Goal: Task Accomplishment & Management: Complete application form

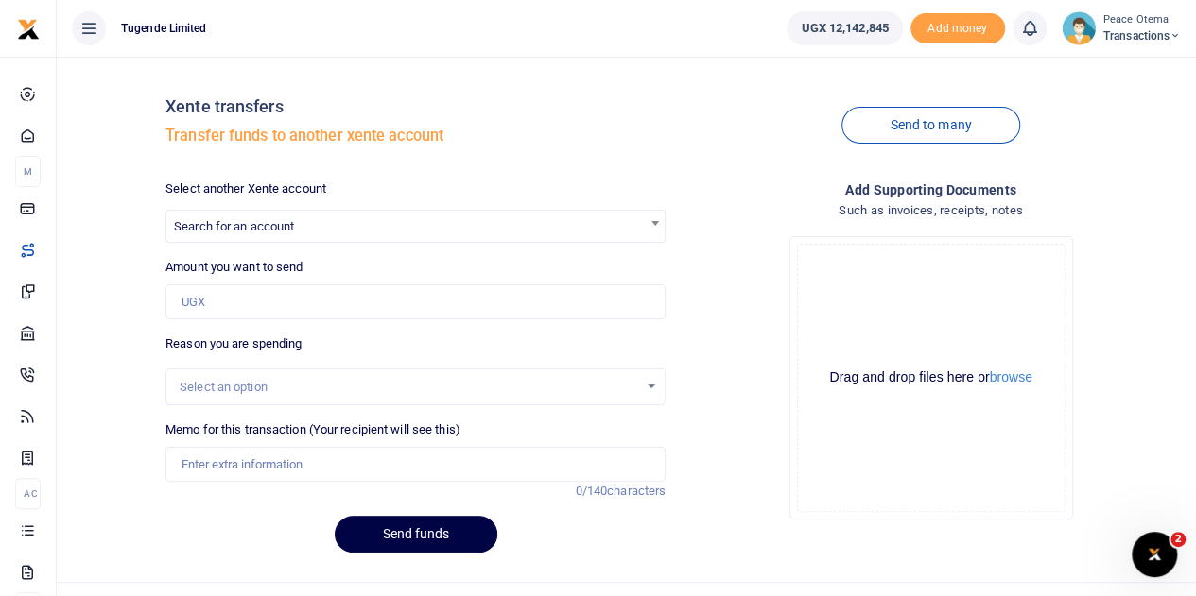
click at [1164, 37] on span "Transactions" at bounding box center [1141, 35] width 77 height 17
click at [1115, 65] on link "Switch accounts" at bounding box center [1108, 69] width 149 height 26
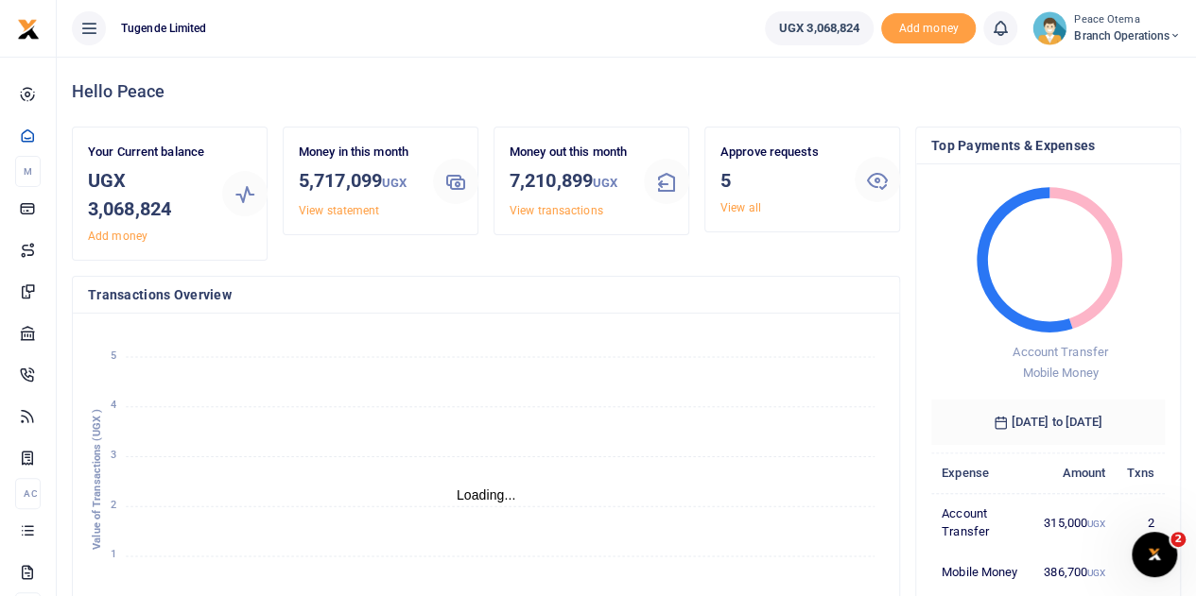
scroll to position [15, 15]
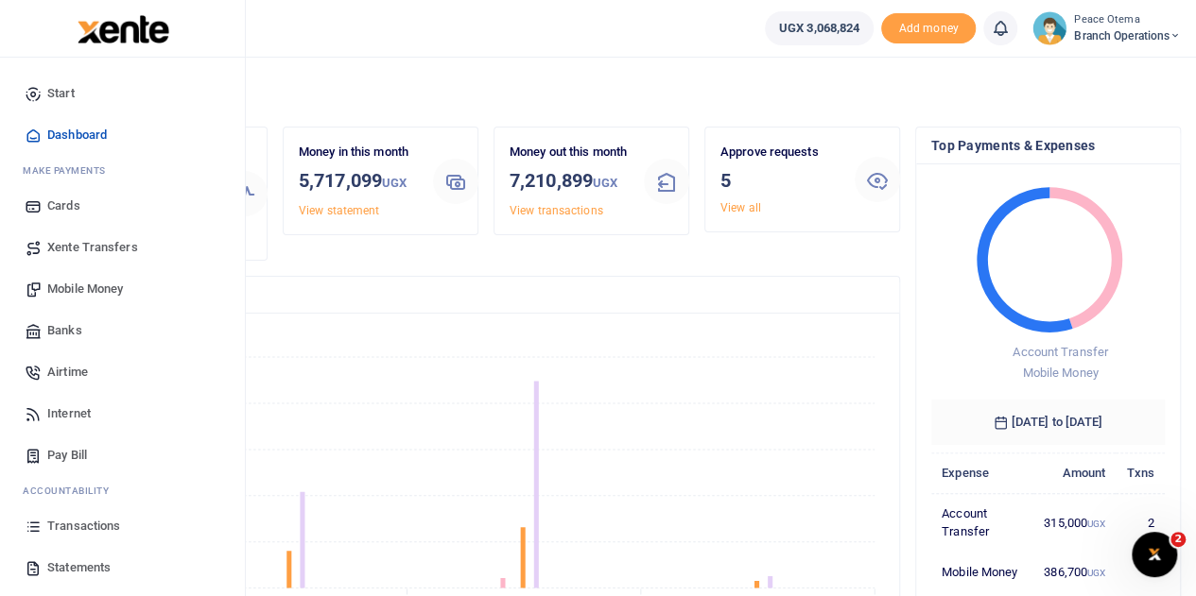
click at [72, 522] on span "Transactions" at bounding box center [83, 526] width 73 height 19
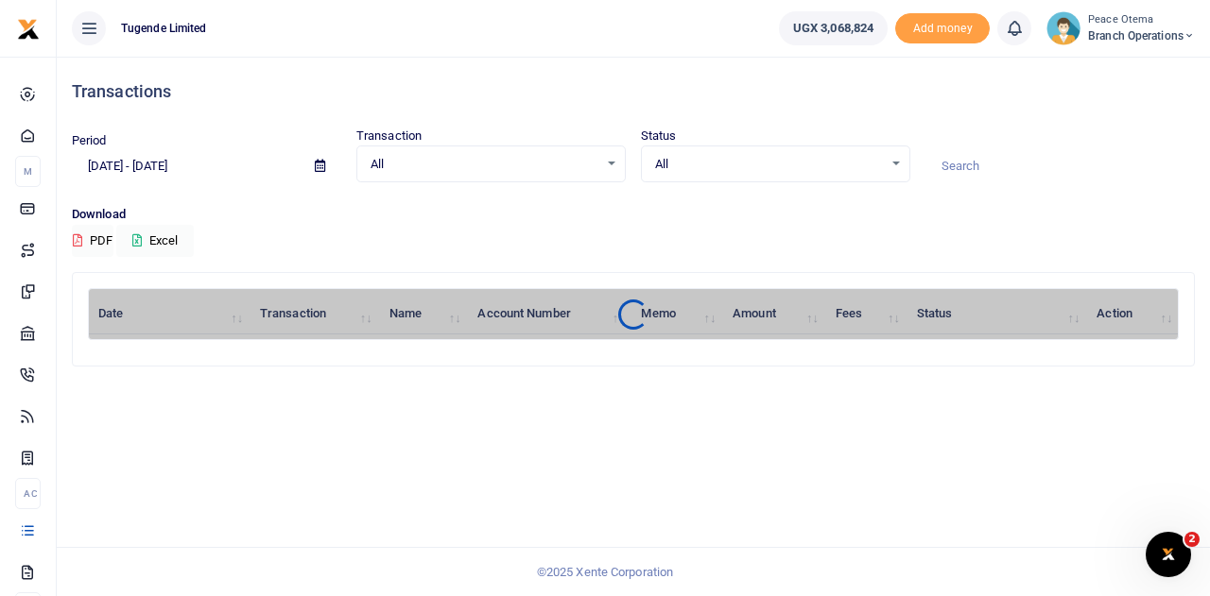
click at [248, 165] on input "08/06/2025 - 09/04/2025" at bounding box center [186, 166] width 228 height 32
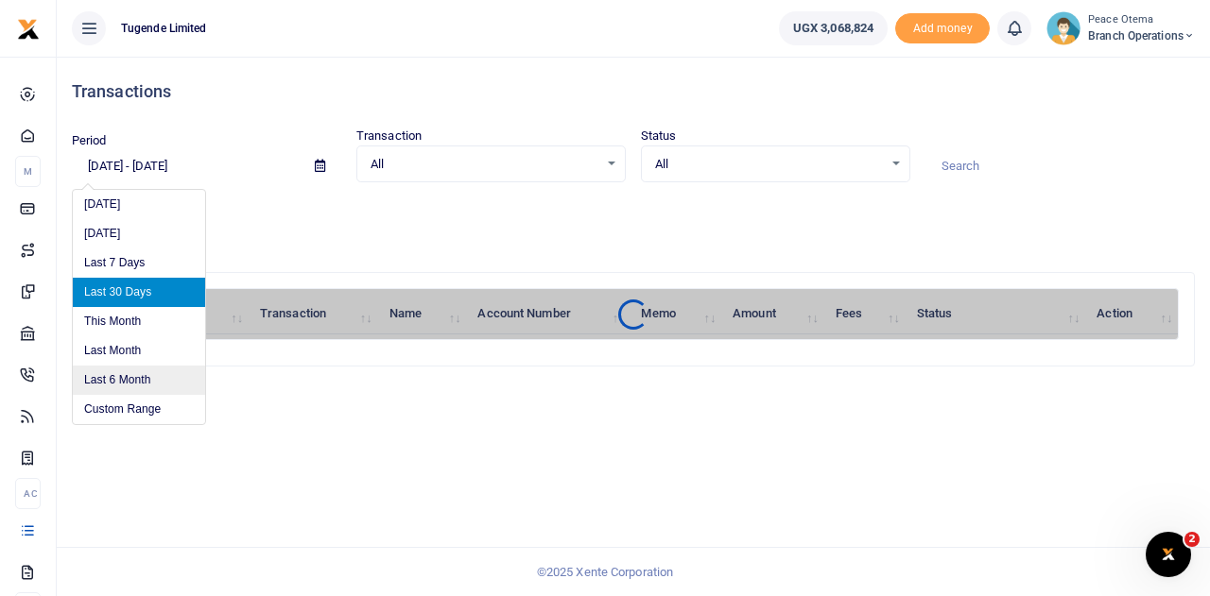
click at [129, 383] on li "Last 6 Month" at bounding box center [139, 380] width 132 height 29
type input "03/04/2025 - 09/04/2025"
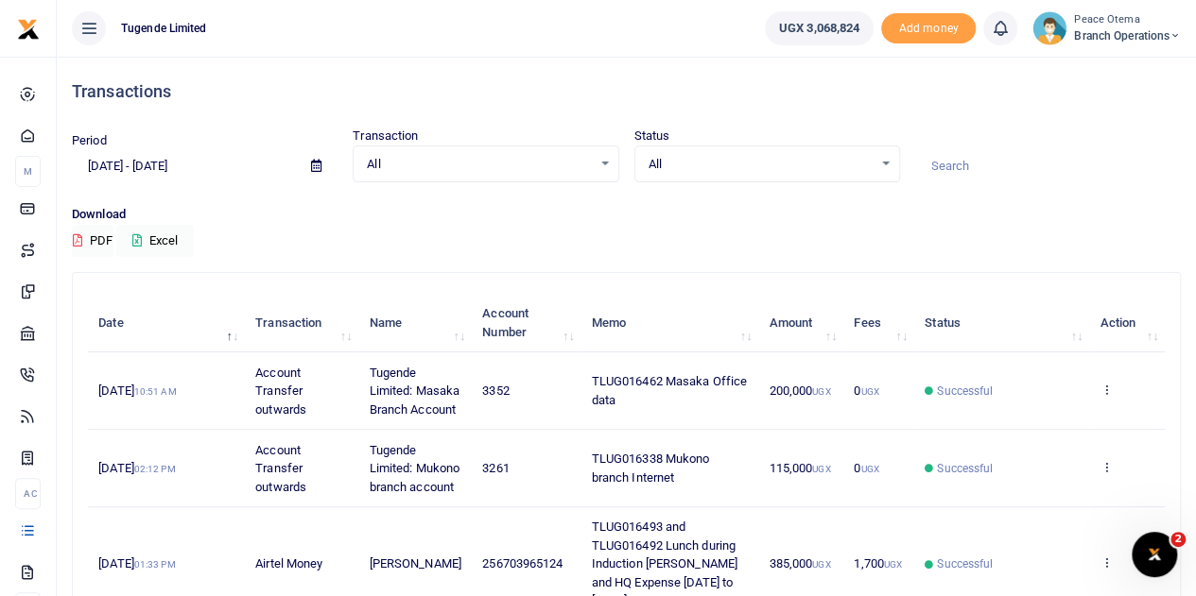
click at [311, 165] on icon at bounding box center [316, 166] width 10 height 12
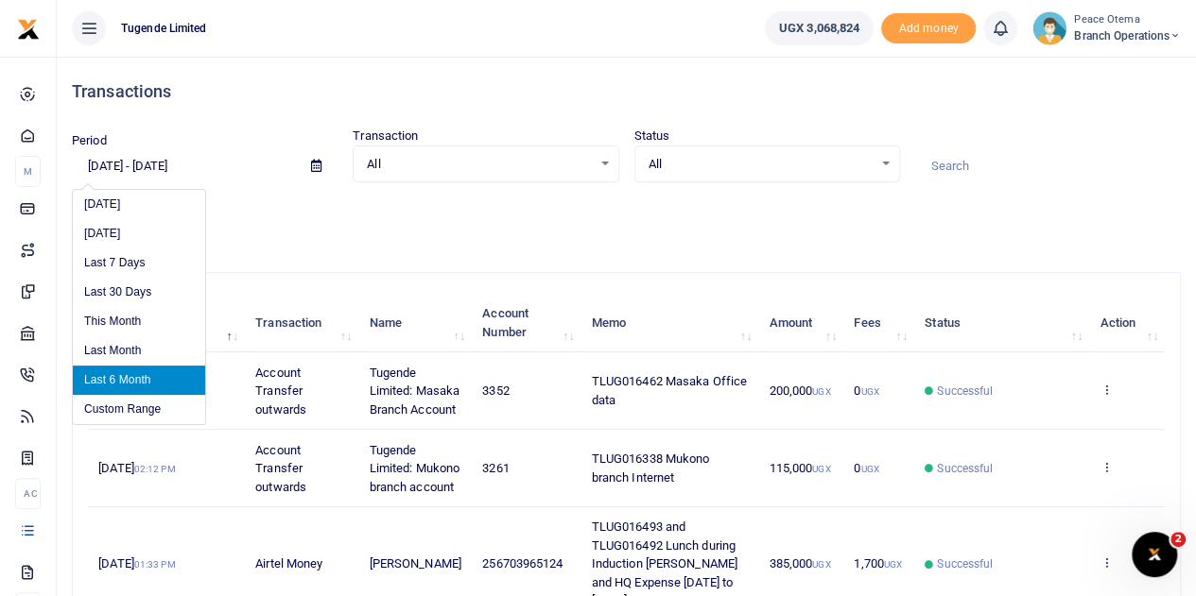
click at [105, 378] on li "Last 6 Month" at bounding box center [139, 380] width 132 height 29
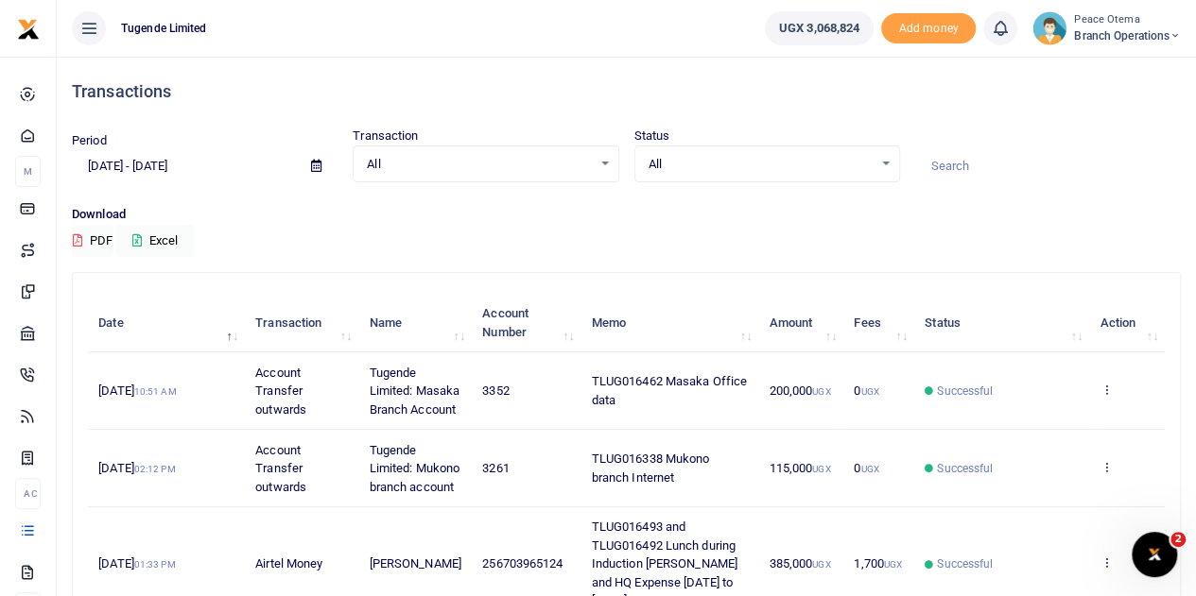
click at [955, 168] on input at bounding box center [1048, 166] width 266 height 32
paste input "TLUG-013785"
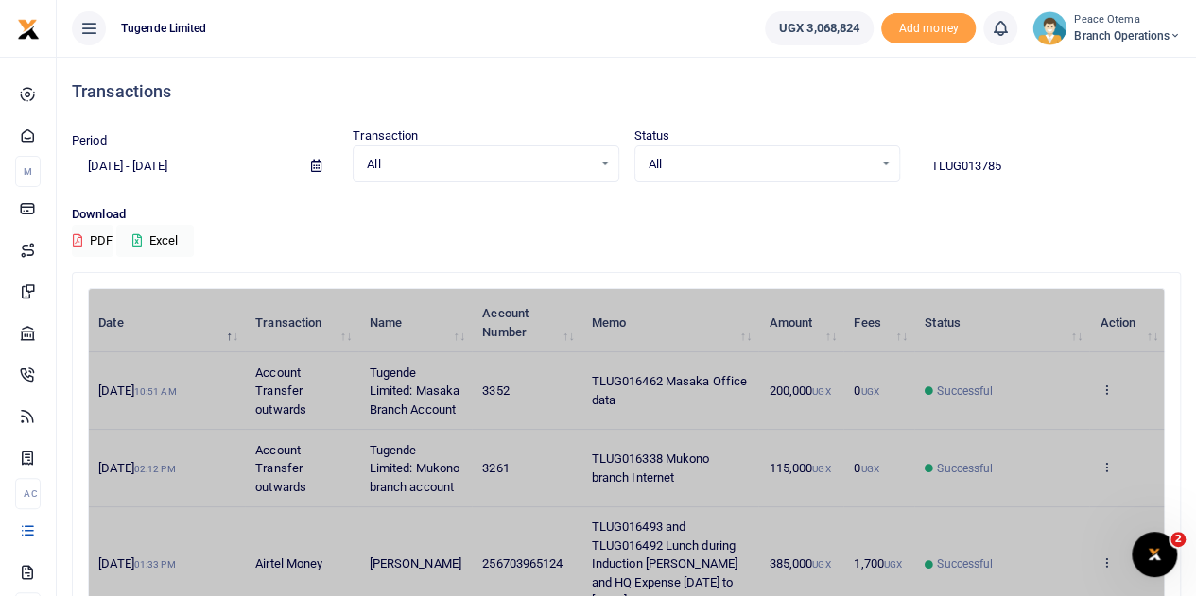
type input "TLUG013785"
click at [945, 216] on p "Download" at bounding box center [626, 215] width 1109 height 20
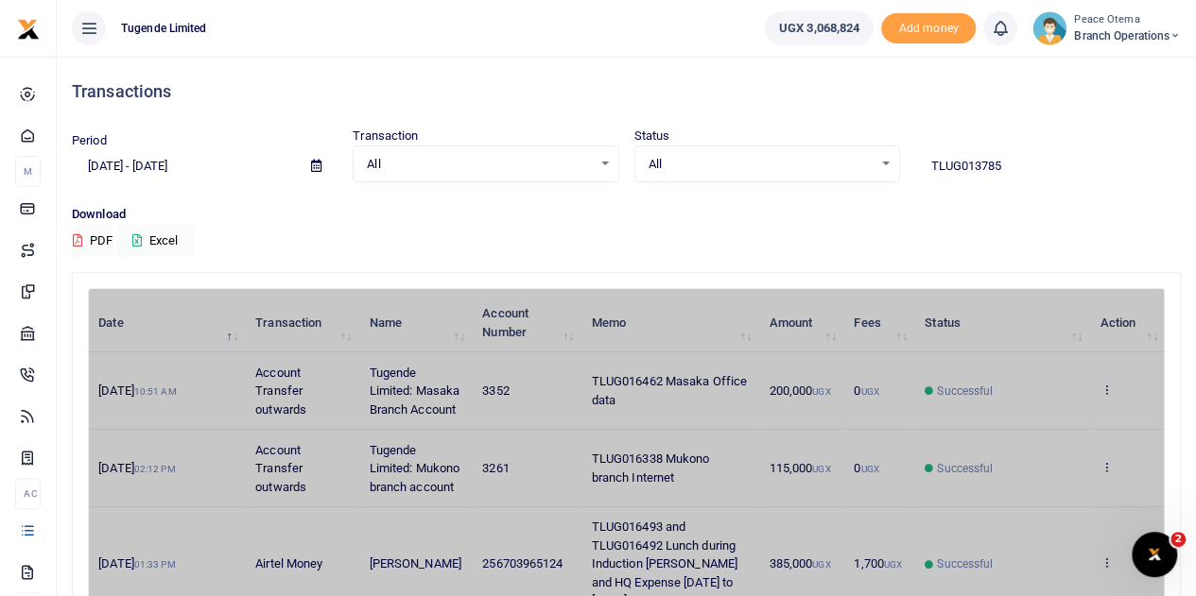
click at [945, 216] on p "Download" at bounding box center [626, 215] width 1109 height 20
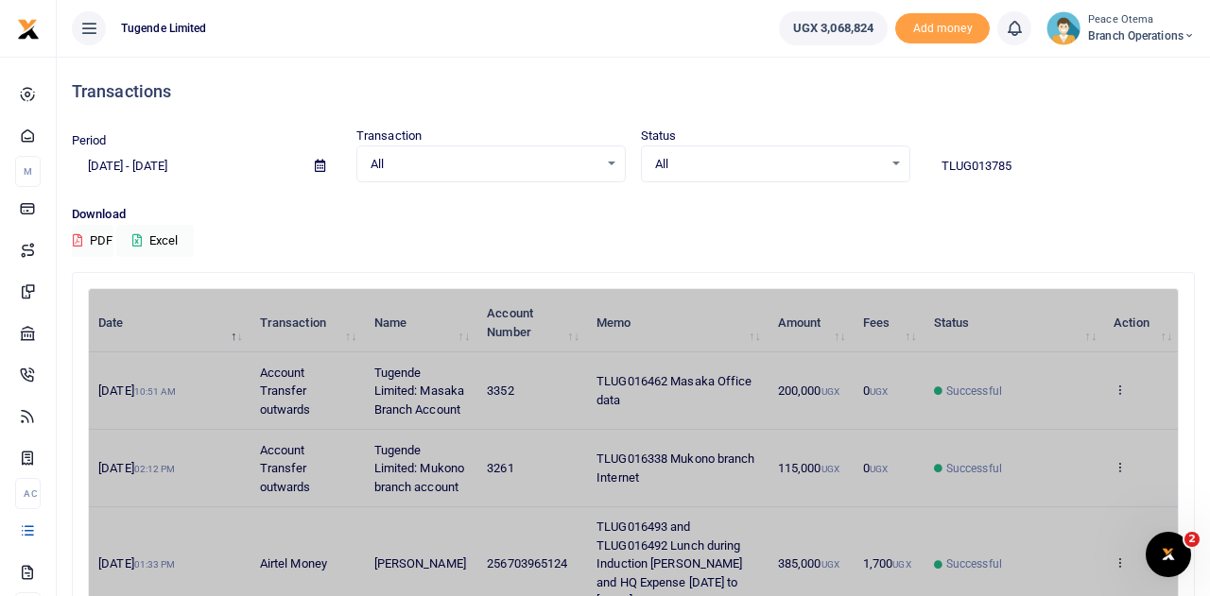
click at [945, 216] on p "Download" at bounding box center [633, 215] width 1123 height 20
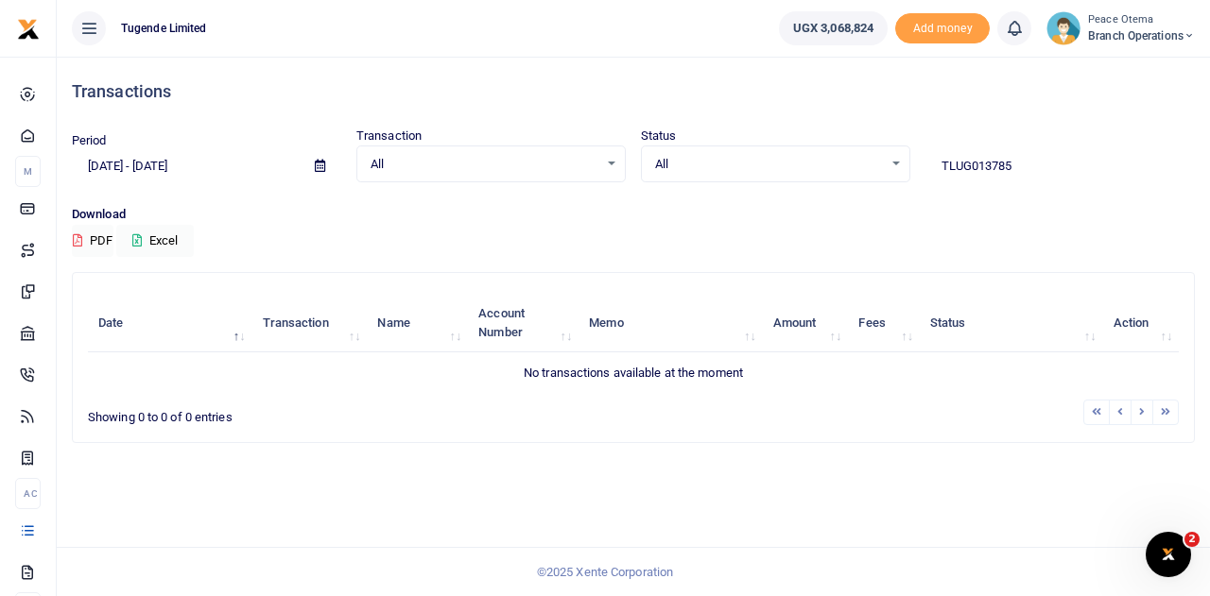
click at [968, 165] on input "TLUG013785" at bounding box center [1059, 166] width 269 height 32
click at [1180, 35] on span "Branch Operations" at bounding box center [1141, 35] width 107 height 17
click at [1122, 68] on link "Switch accounts" at bounding box center [1121, 69] width 149 height 26
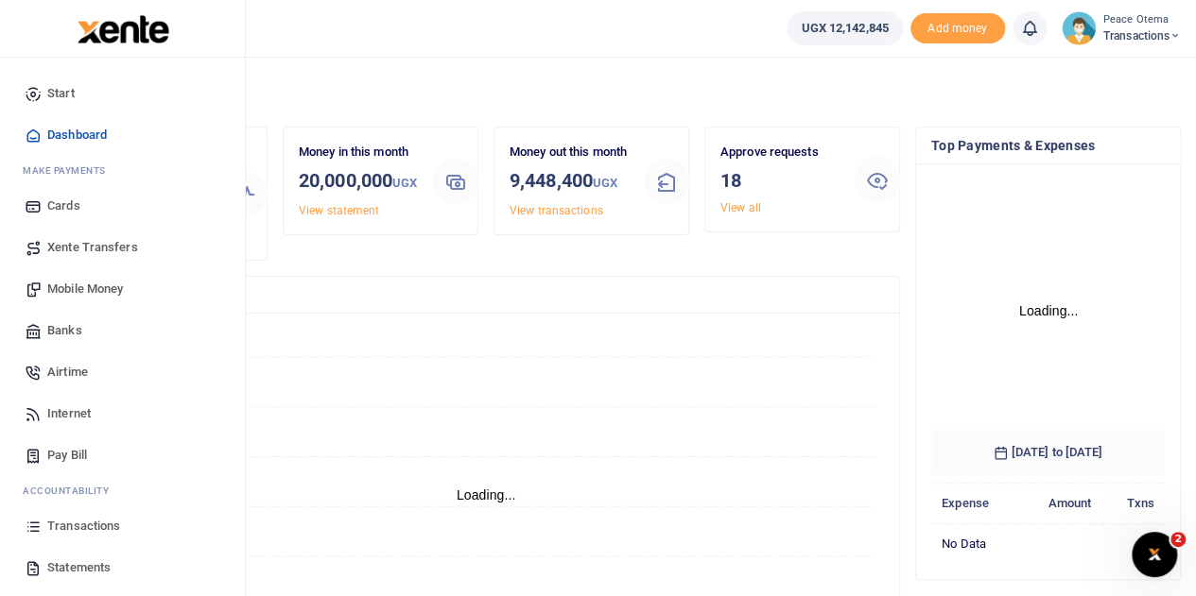
click at [62, 532] on span "Transactions" at bounding box center [83, 526] width 73 height 19
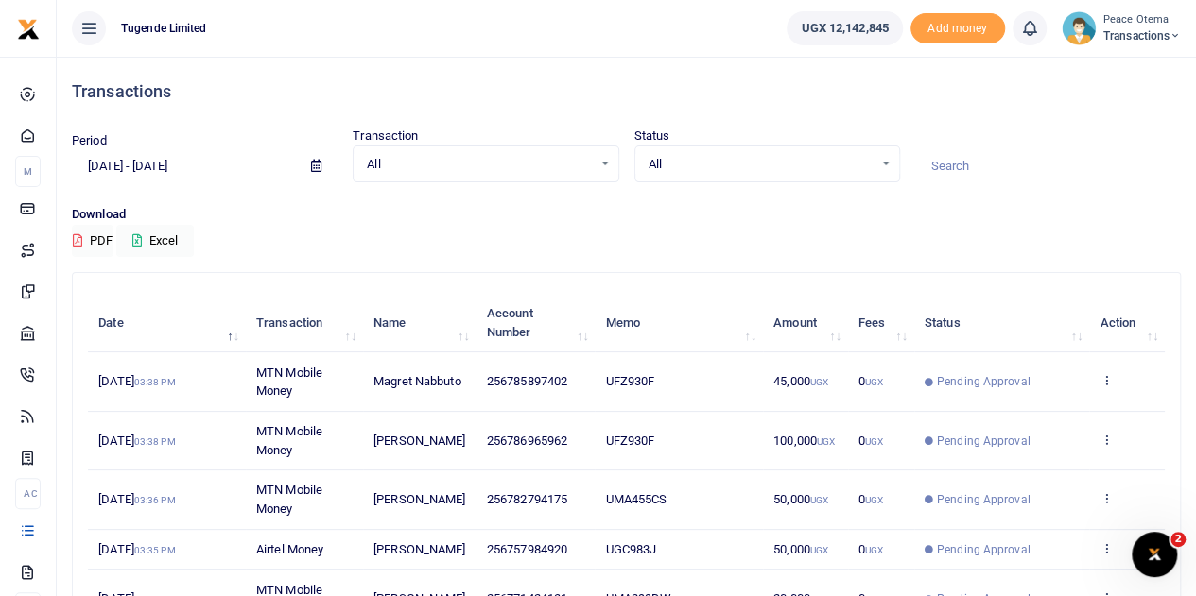
click at [321, 165] on icon at bounding box center [316, 166] width 10 height 12
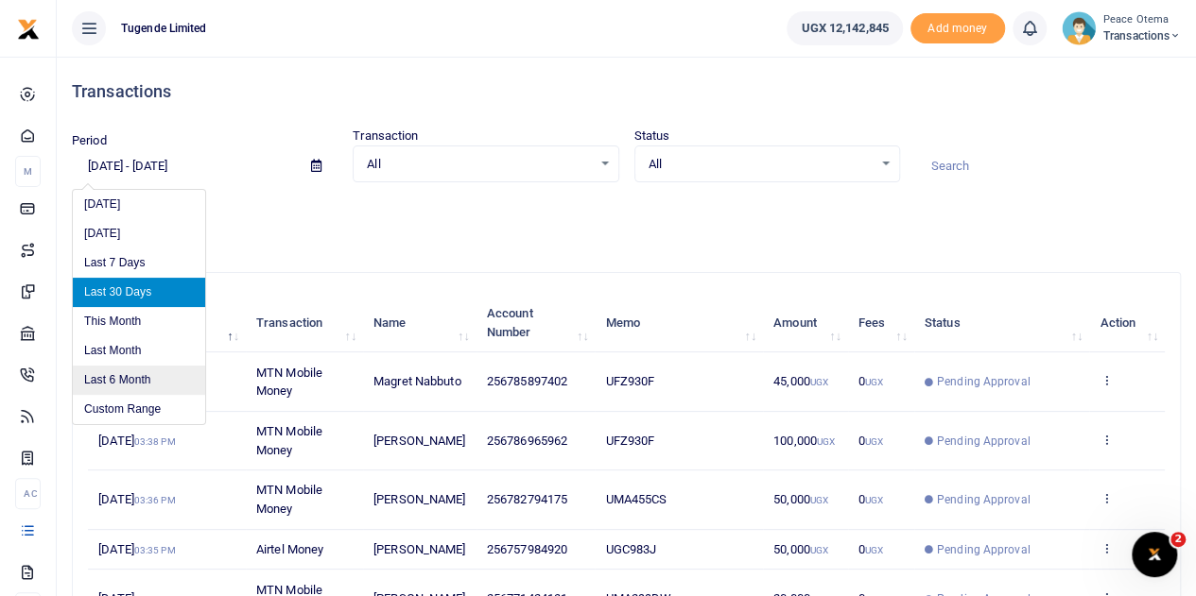
click at [112, 376] on li "Last 6 Month" at bounding box center [139, 380] width 132 height 29
type input "03/04/2025 - 09/04/2025"
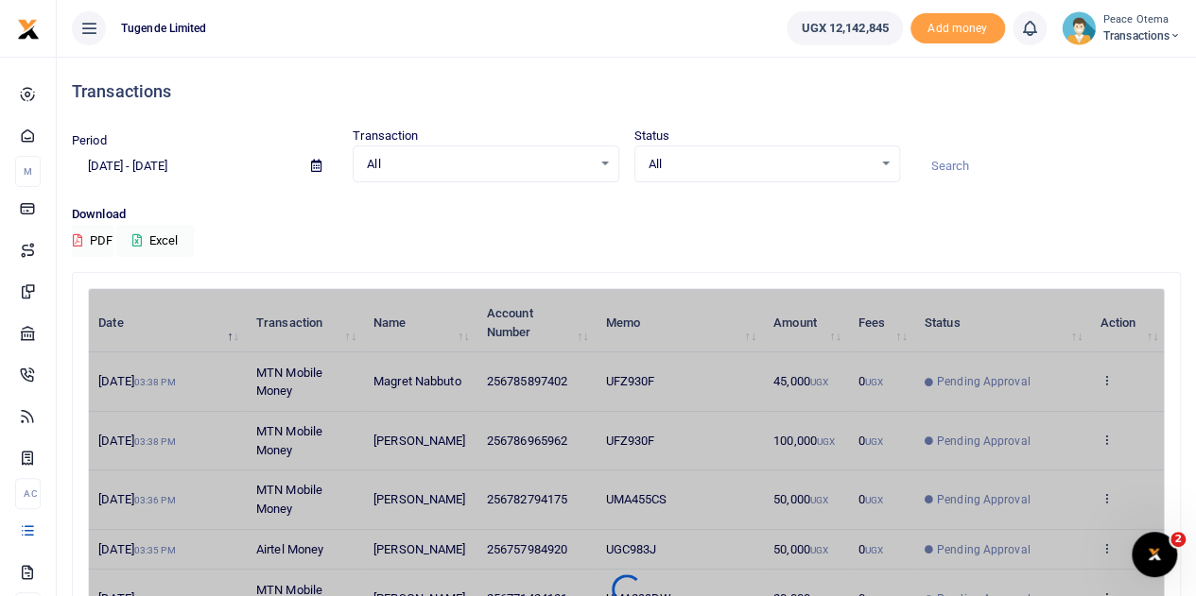
click at [953, 165] on input at bounding box center [1048, 166] width 266 height 32
paste input "TLUG-013785"
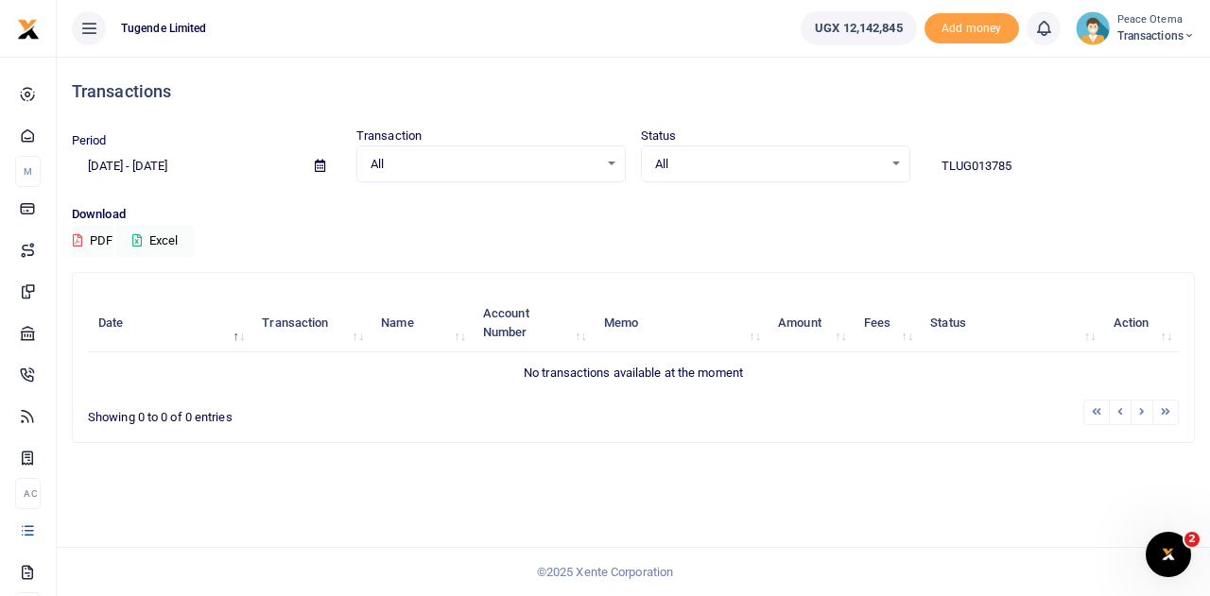
type input "TLUG013785"
click at [1188, 38] on icon at bounding box center [1188, 35] width 11 height 13
click at [1123, 67] on link "Switch accounts" at bounding box center [1122, 69] width 149 height 26
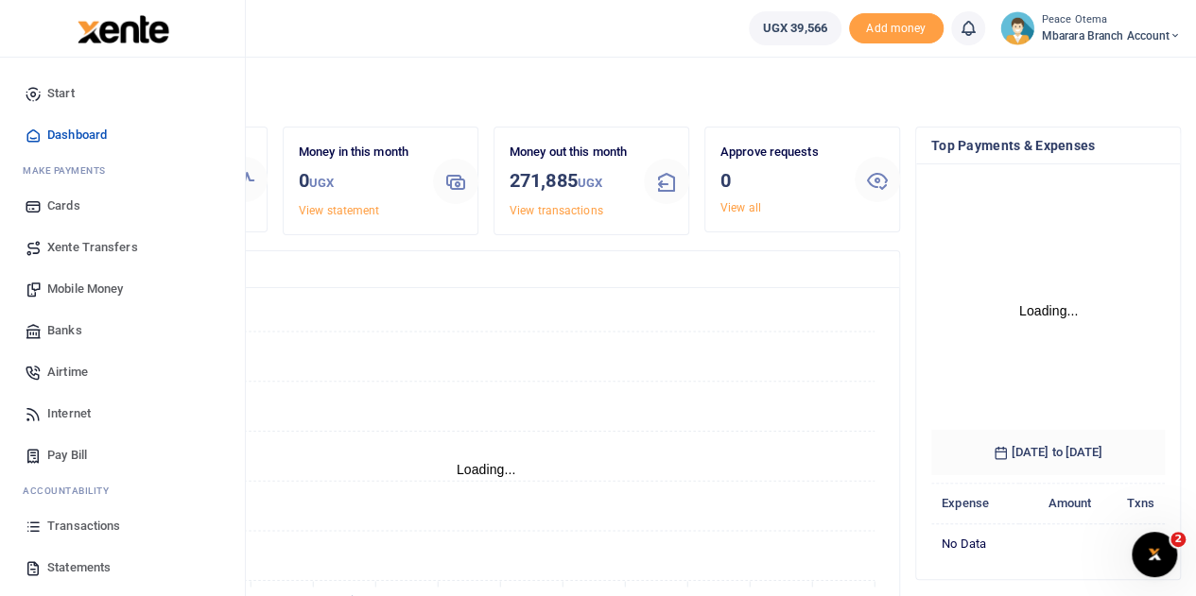
click at [83, 532] on span "Transactions" at bounding box center [83, 526] width 73 height 19
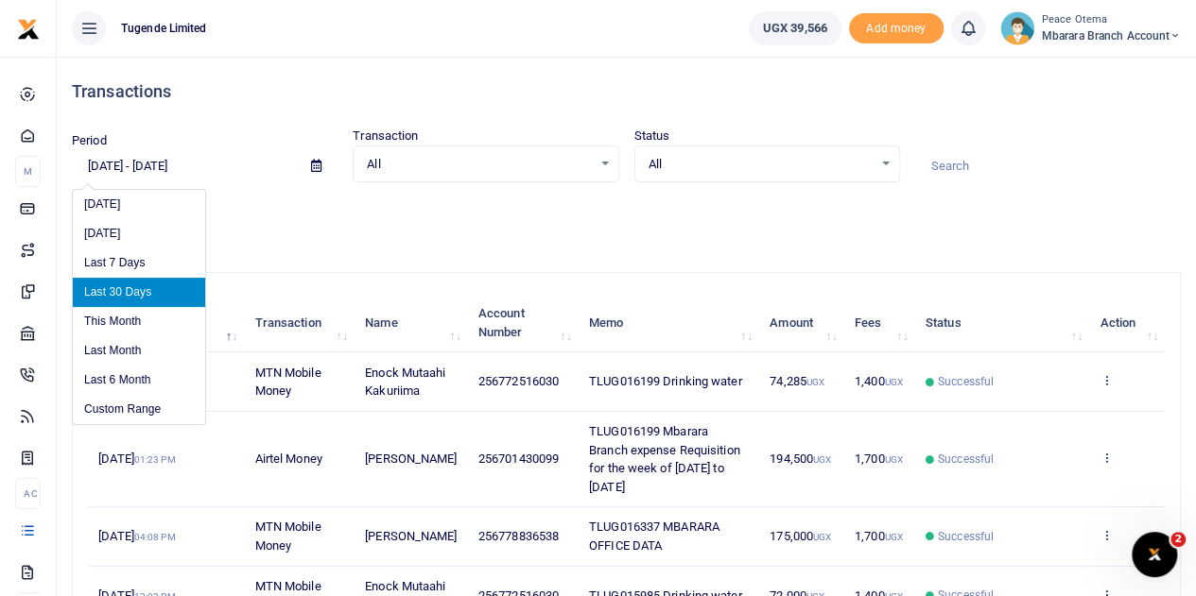
click at [101, 163] on input "[DATE] - [DATE]" at bounding box center [184, 166] width 224 height 32
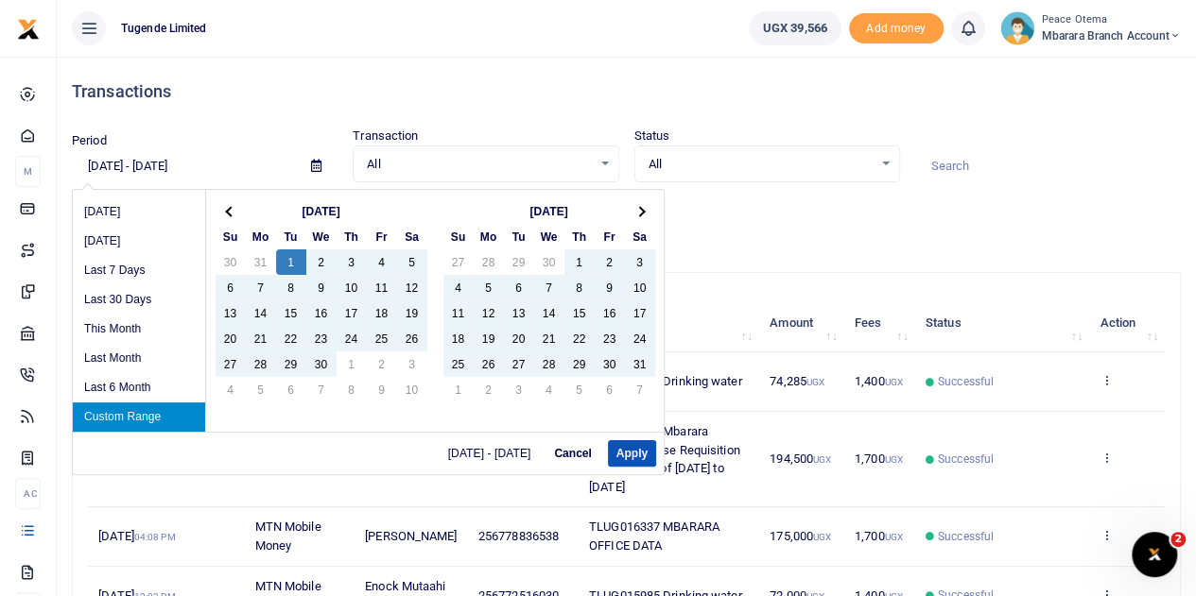
click at [174, 162] on input "04/01/2025 - 09/04/2025" at bounding box center [184, 166] width 224 height 32
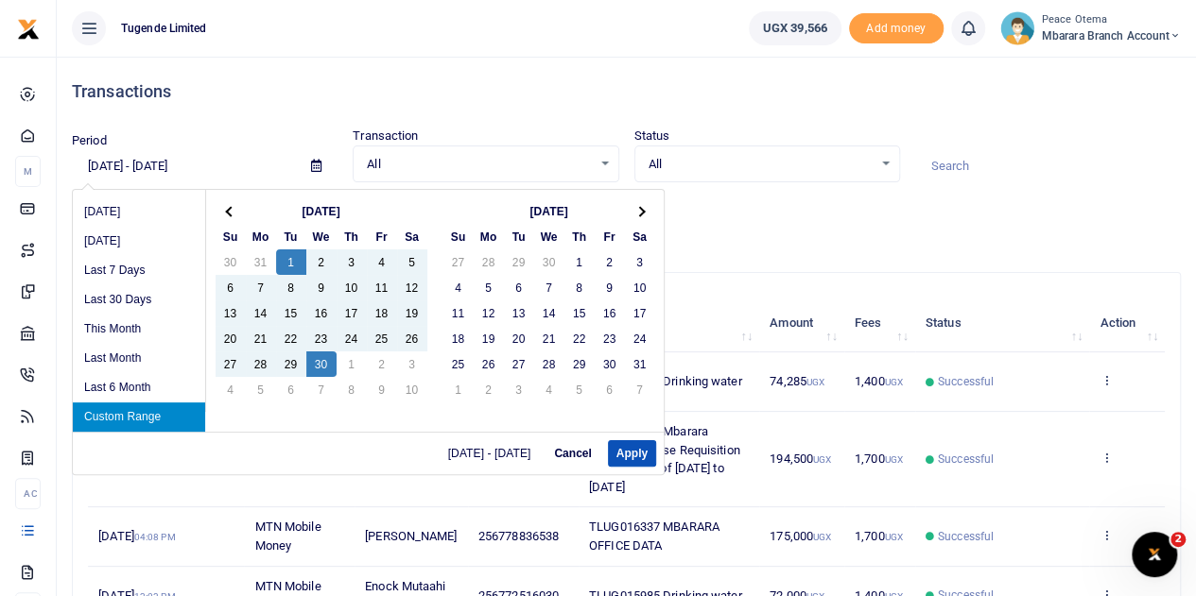
type input "04/01/2025 - 04/30/2025"
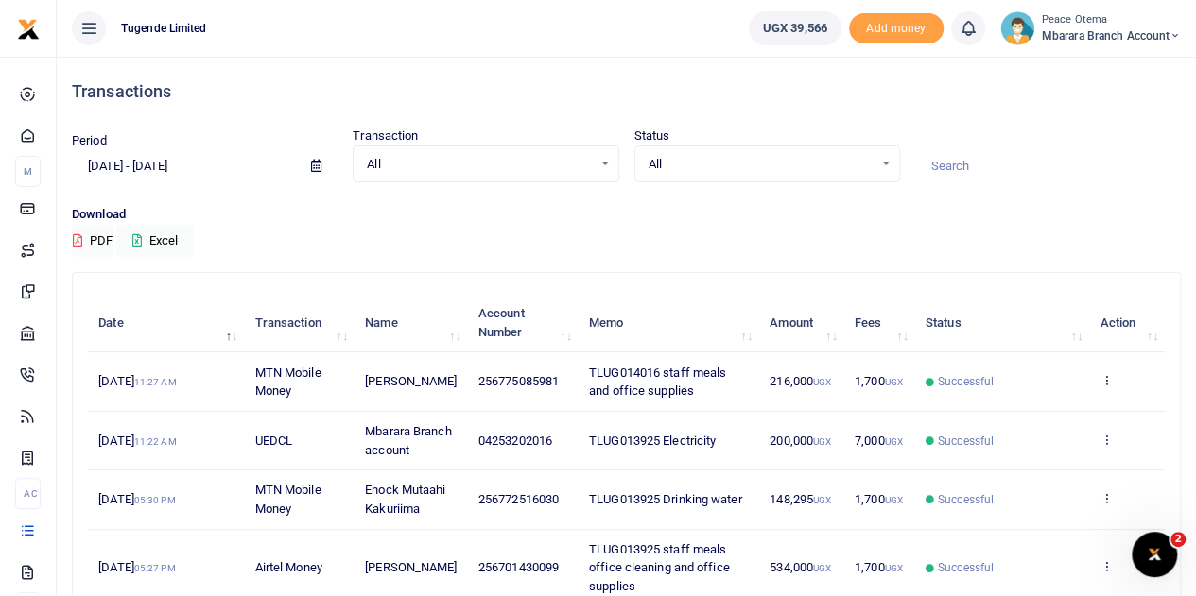
click at [963, 162] on input at bounding box center [1048, 166] width 266 height 32
paste input "TLUG-013785"
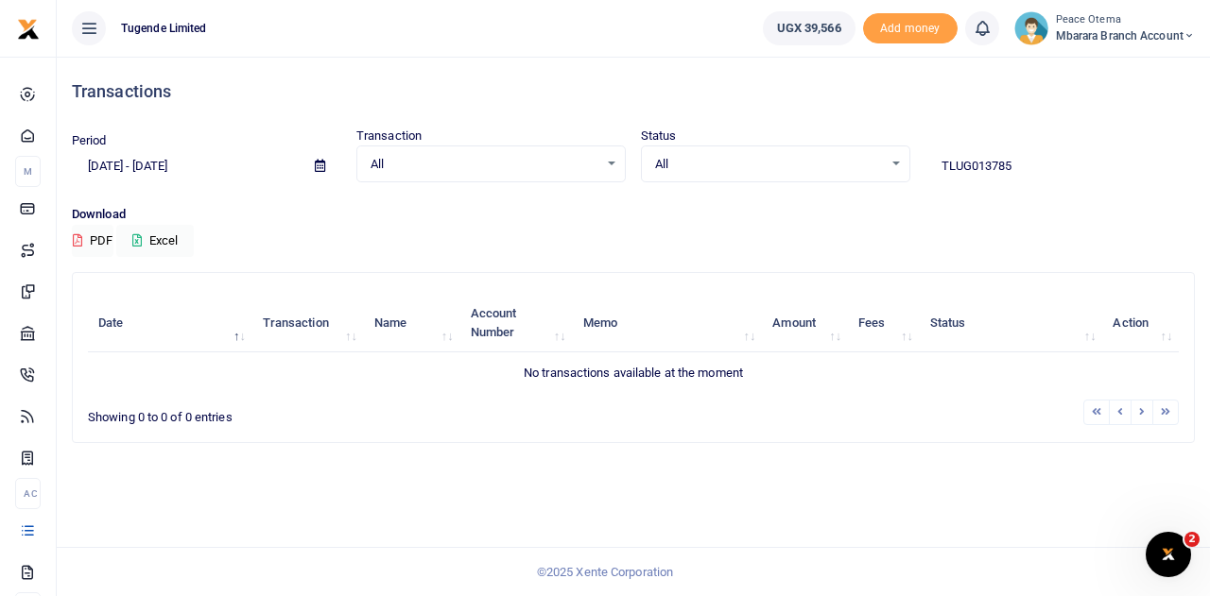
click at [1026, 163] on input "TLUG013785" at bounding box center [1059, 166] width 269 height 32
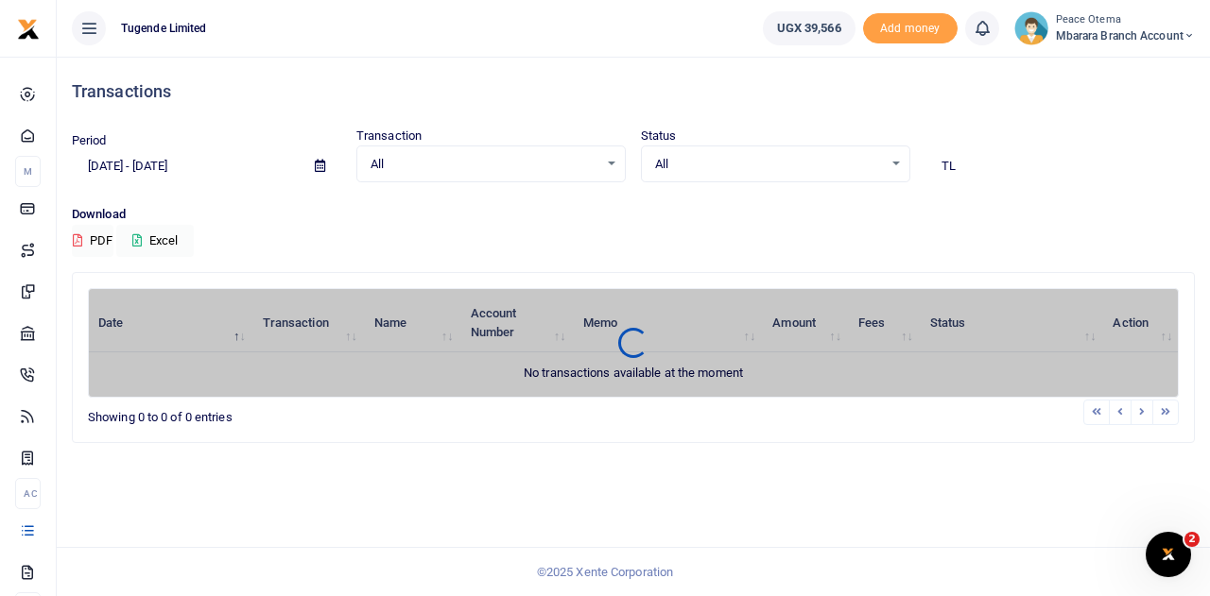
type input "T"
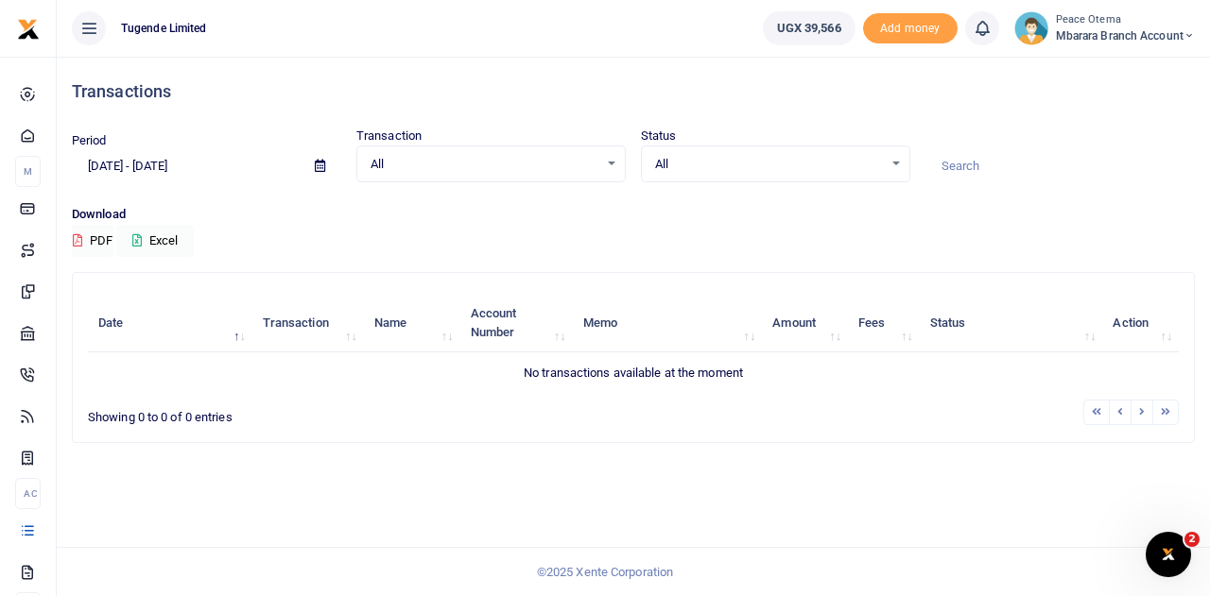
click at [961, 162] on input at bounding box center [1059, 166] width 269 height 32
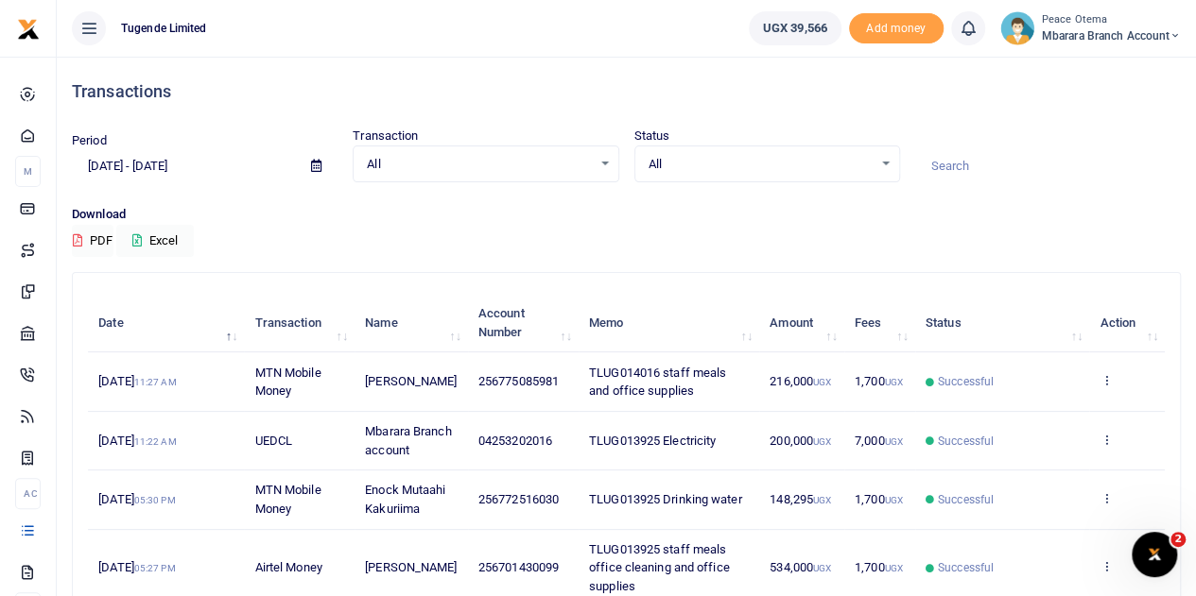
click at [949, 167] on input at bounding box center [1048, 166] width 266 height 32
paste input "TLUG-014387"
click at [949, 167] on input "TLUG-014387" at bounding box center [1048, 166] width 266 height 32
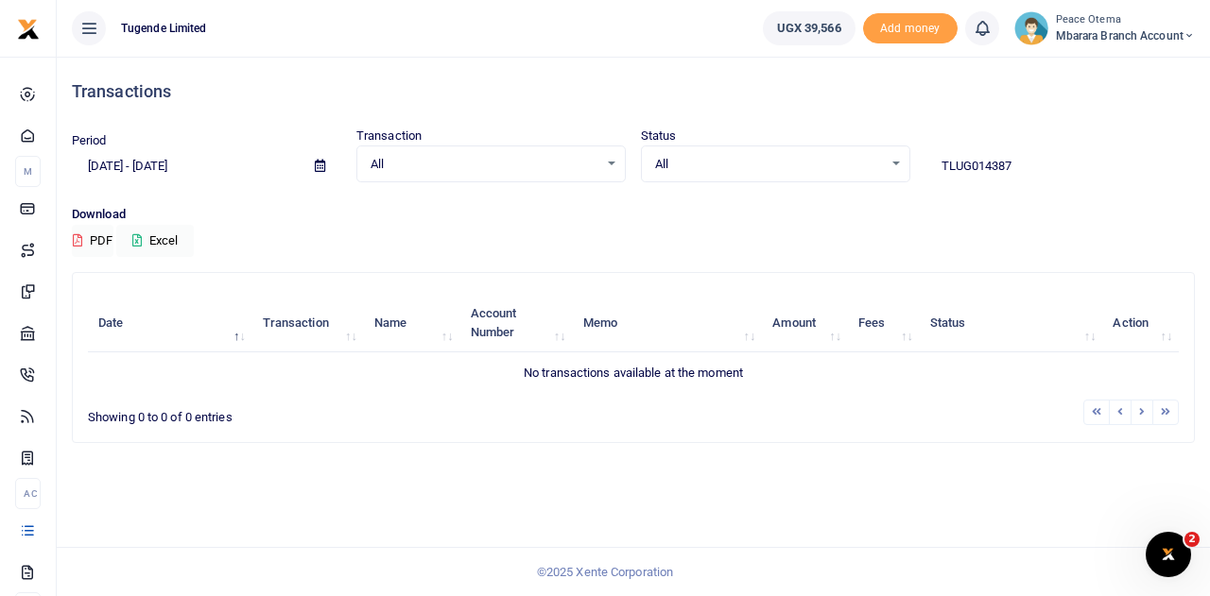
type input "TLUG014387"
click at [98, 163] on input "04/01/2025 - 04/30/2025" at bounding box center [186, 166] width 228 height 32
click at [176, 165] on input "03/01/2025 - 04/30/2025" at bounding box center [186, 166] width 228 height 32
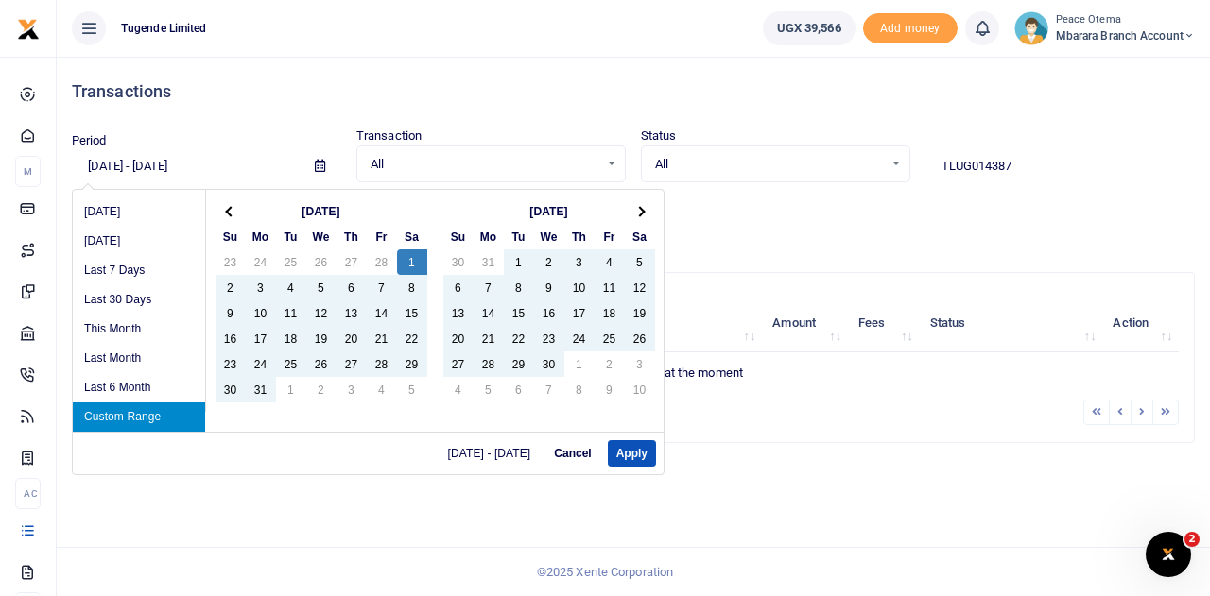
type input "03/01/2025 - 05/30/2025"
click at [1185, 39] on icon at bounding box center [1188, 35] width 11 height 13
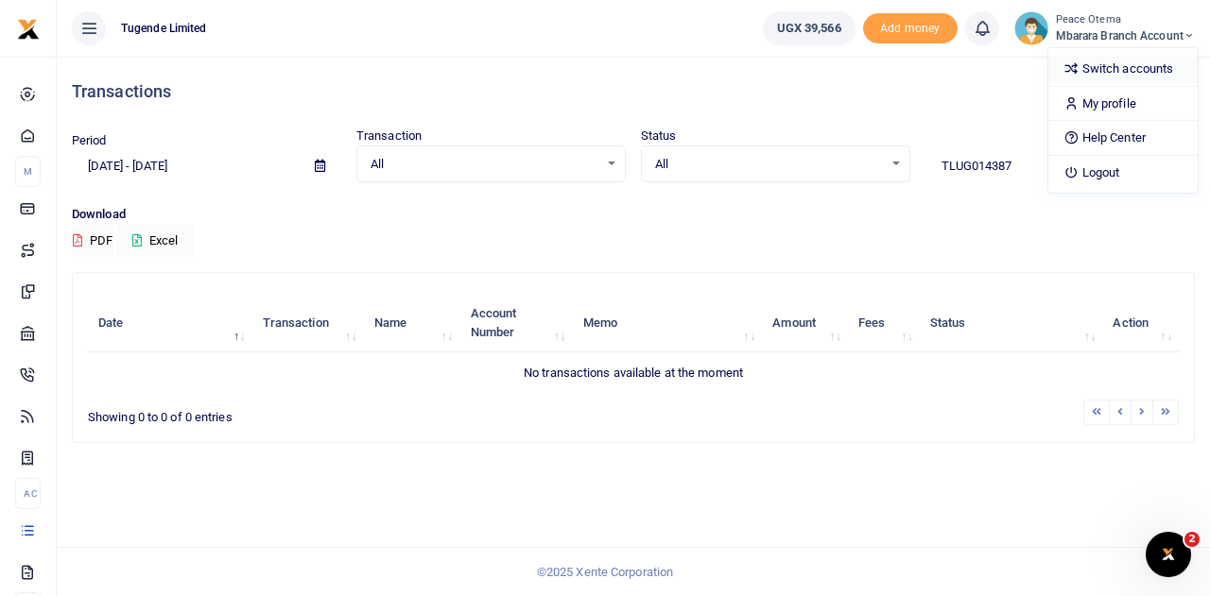
click at [1135, 67] on link "Switch accounts" at bounding box center [1122, 69] width 149 height 26
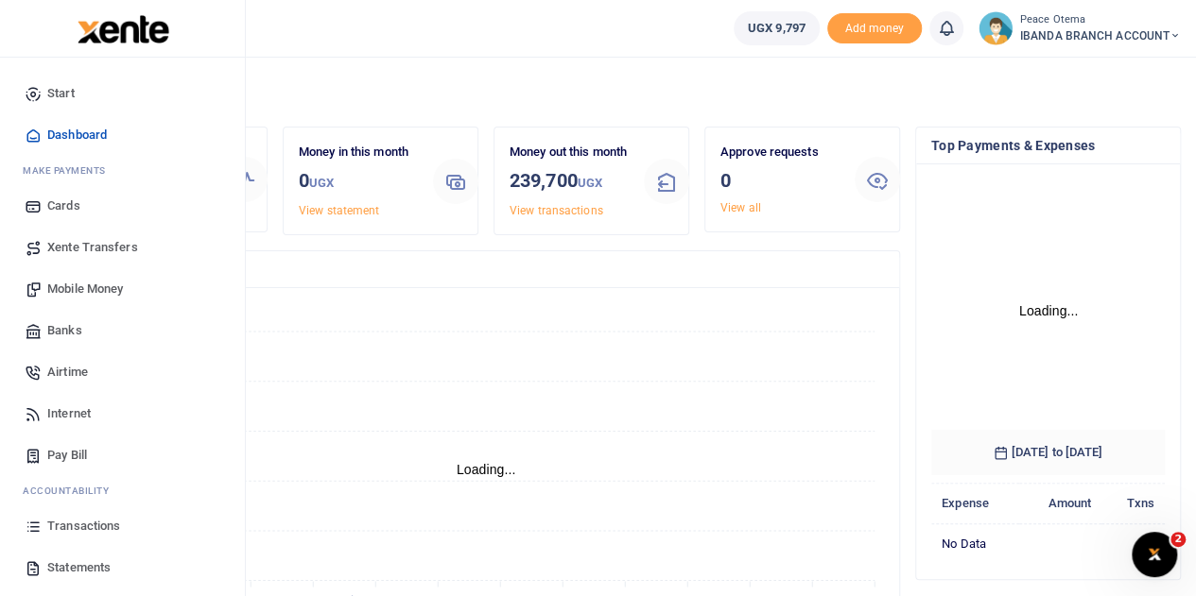
click at [72, 525] on span "Transactions" at bounding box center [83, 526] width 73 height 19
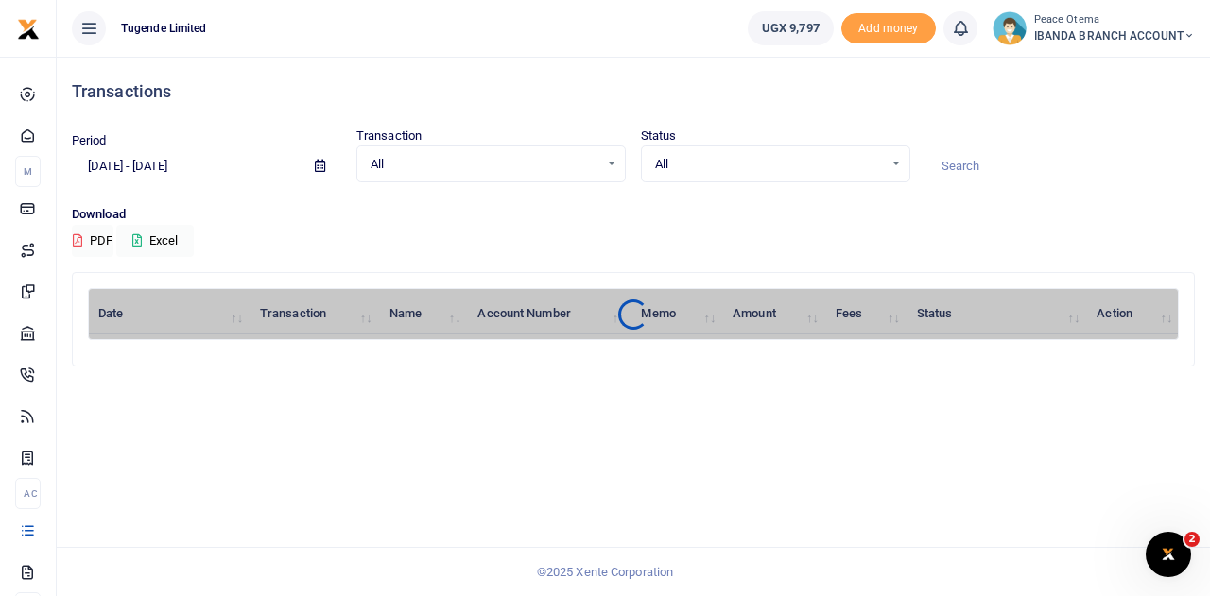
click at [98, 162] on div at bounding box center [605, 298] width 1210 height 596
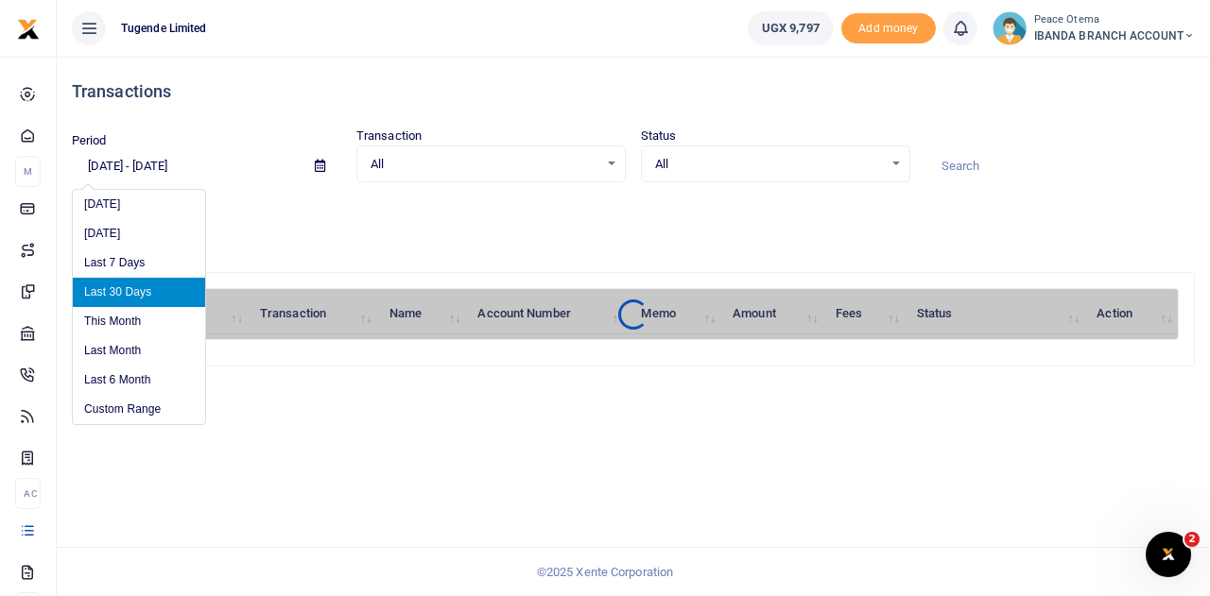
click at [98, 162] on input "[DATE] - [DATE]" at bounding box center [186, 166] width 228 height 32
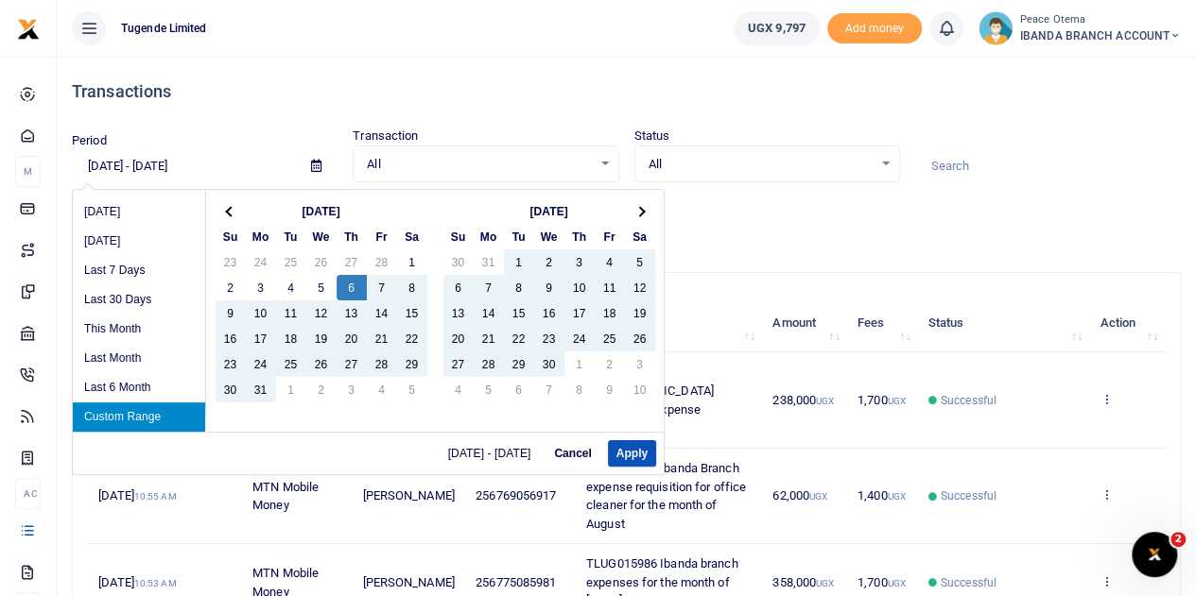
click at [118, 162] on input "[DATE] - [DATE]" at bounding box center [184, 166] width 224 height 32
type input "[DATE] - [DATE]"
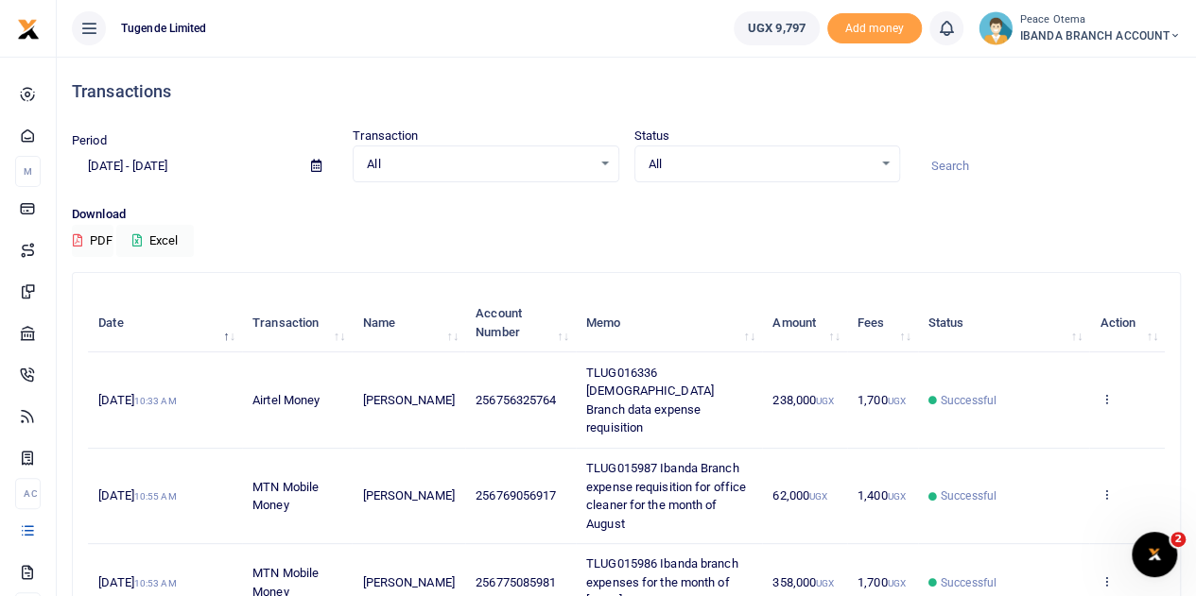
click at [951, 163] on input at bounding box center [1048, 166] width 266 height 32
paste input "TLUG-014387"
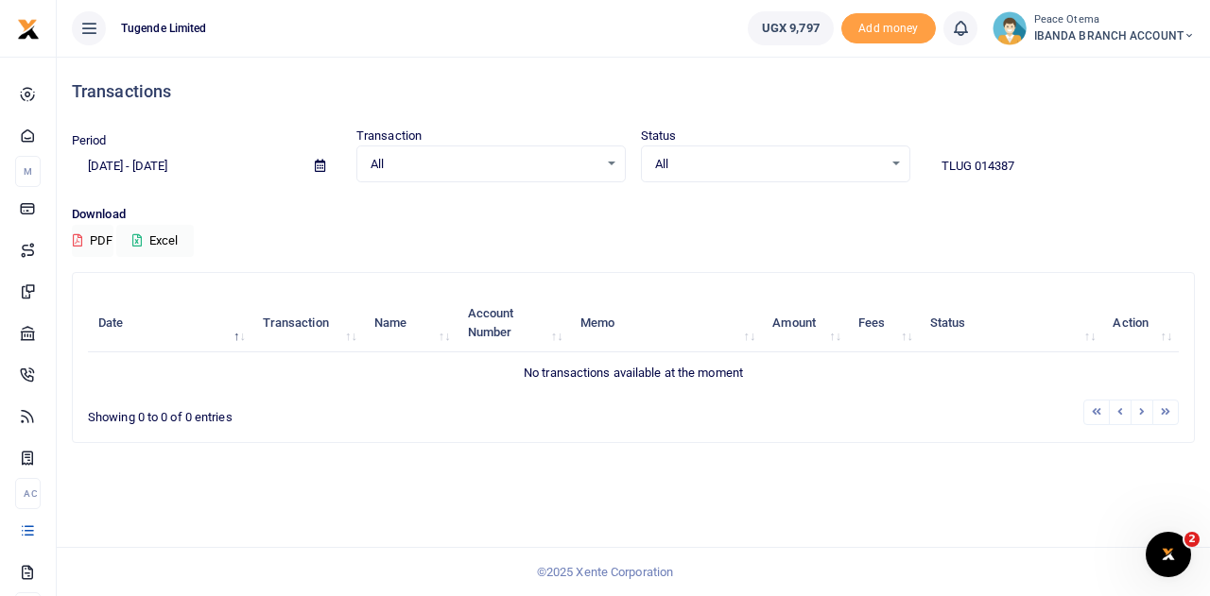
click at [973, 161] on input "TLUG 014387" at bounding box center [1059, 166] width 269 height 32
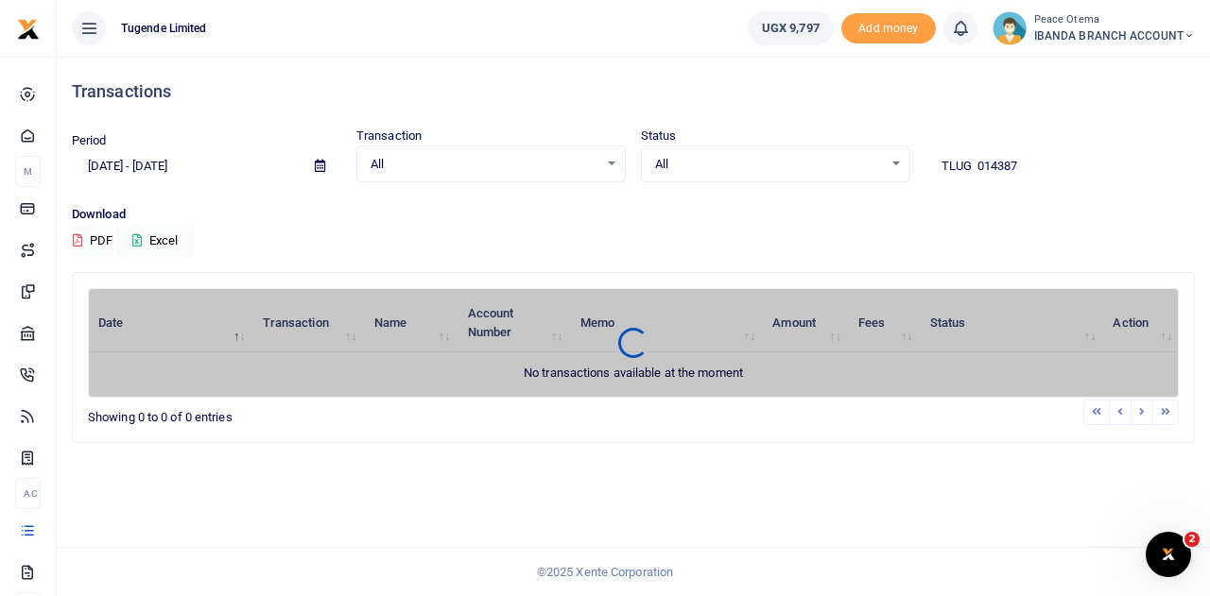
type input "TLUG 014387"
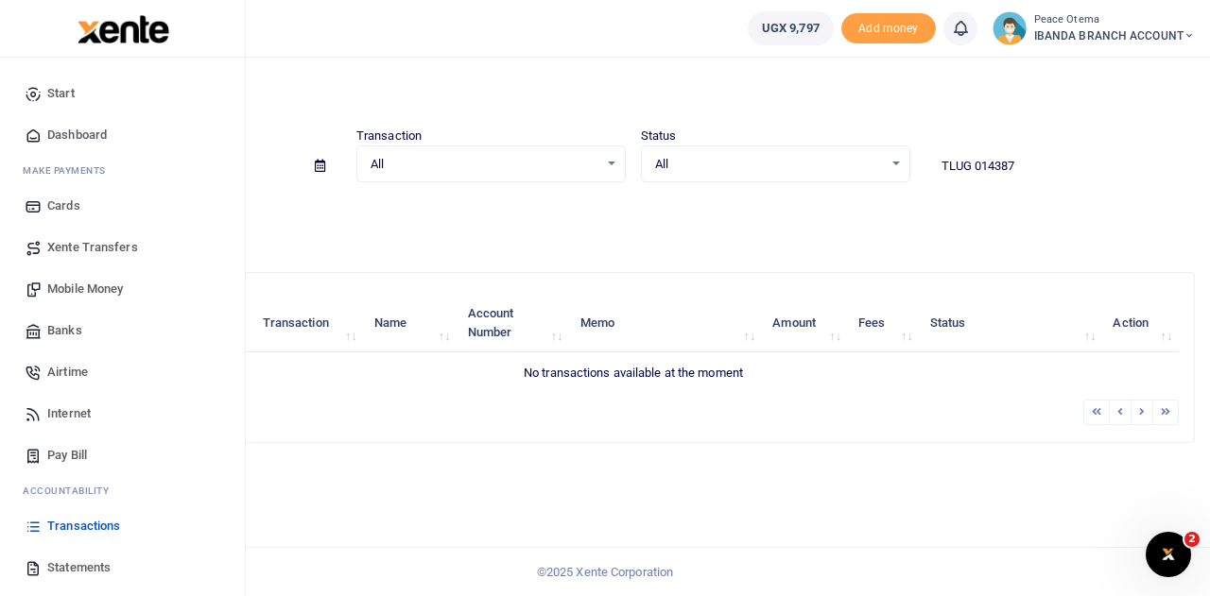
click at [72, 528] on span "Transactions" at bounding box center [83, 526] width 73 height 19
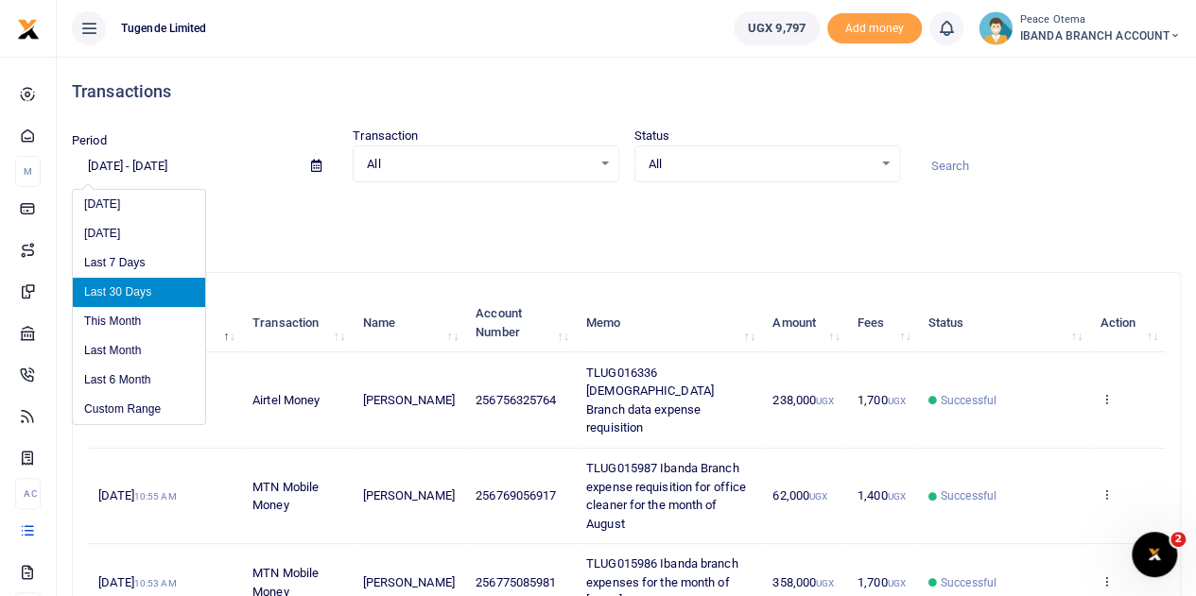
click at [100, 162] on input "[DATE] - [DATE]" at bounding box center [184, 166] width 224 height 32
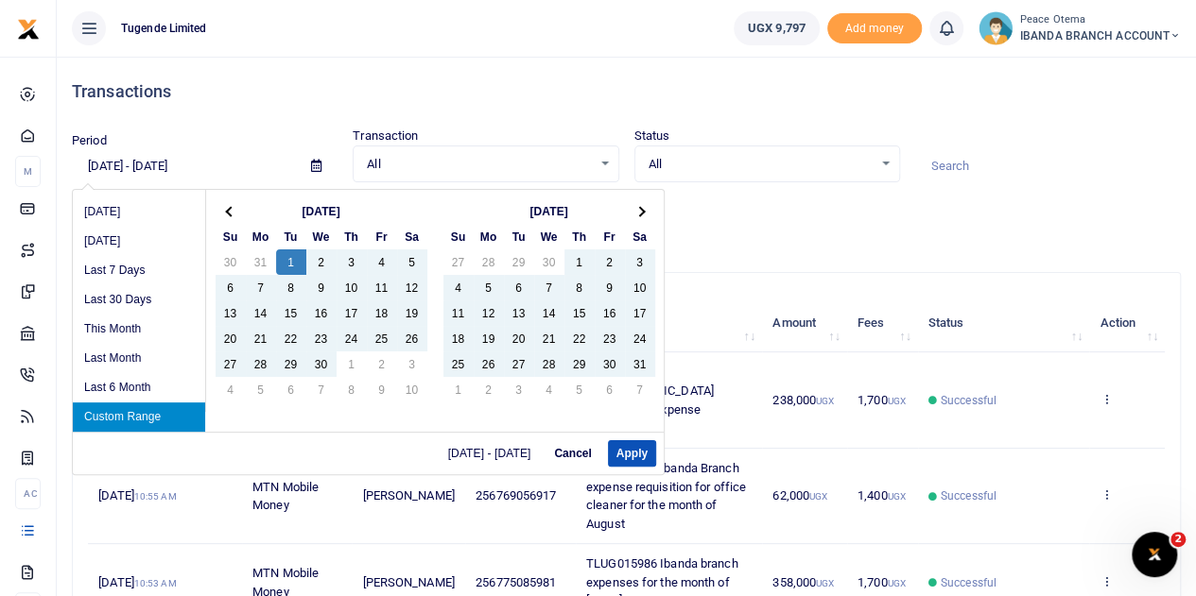
click at [176, 163] on input "04/01/2025 - 09/04/2025" at bounding box center [184, 166] width 224 height 32
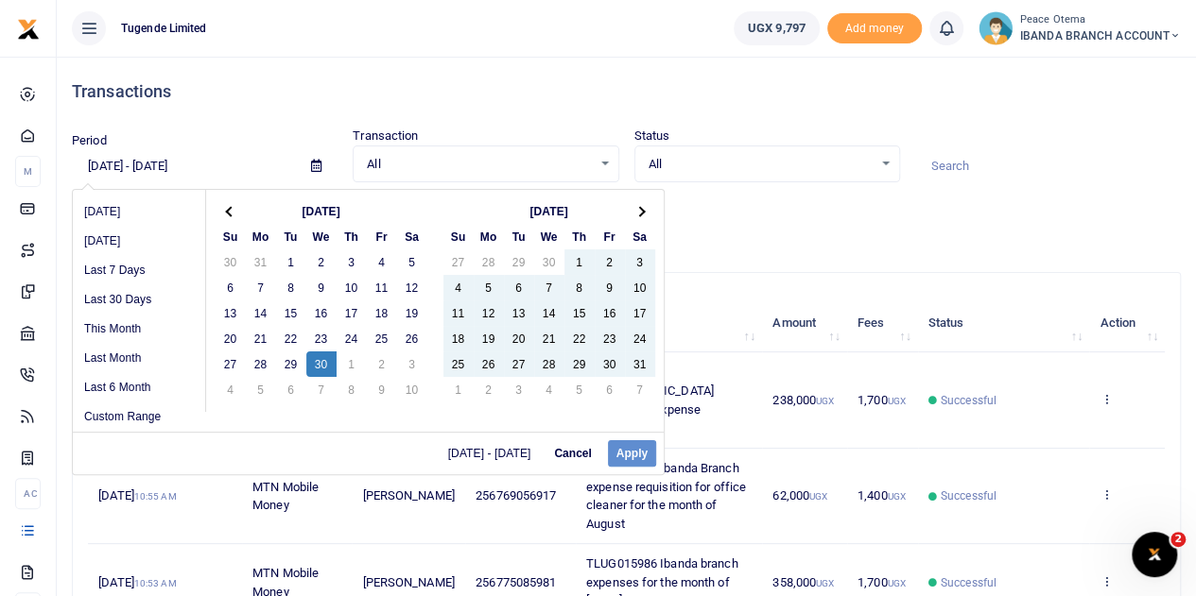
click at [630, 453] on div "04/01/2025 - 04/30/2025 Cancel Apply" at bounding box center [368, 453] width 591 height 43
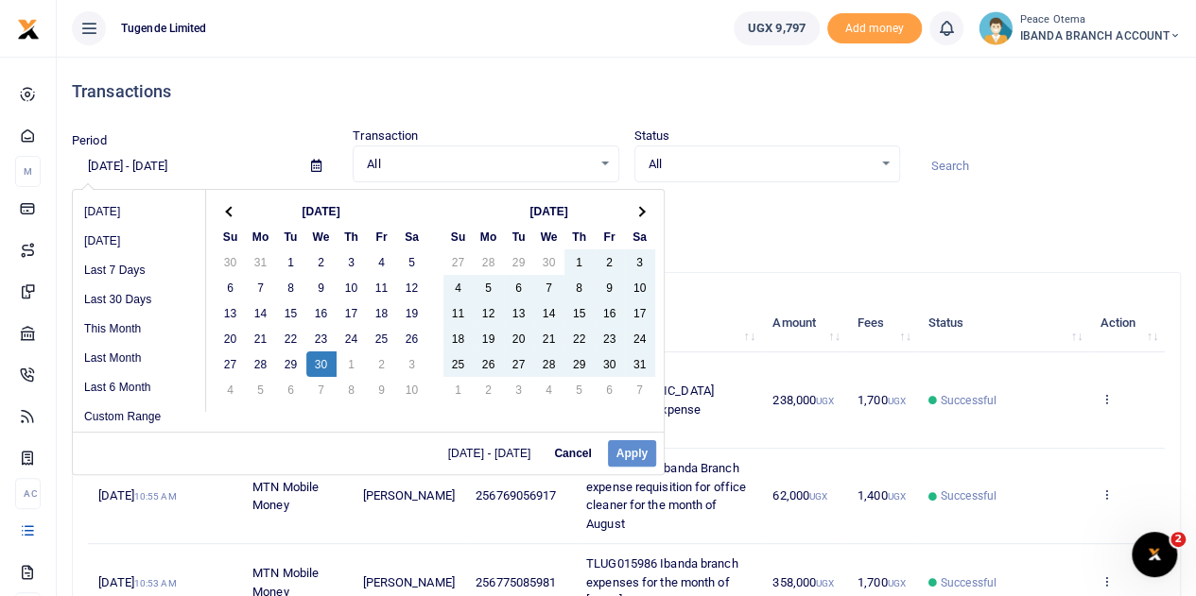
click at [630, 453] on div "04/01/2025 - 04/30/2025 Cancel Apply" at bounding box center [368, 453] width 591 height 43
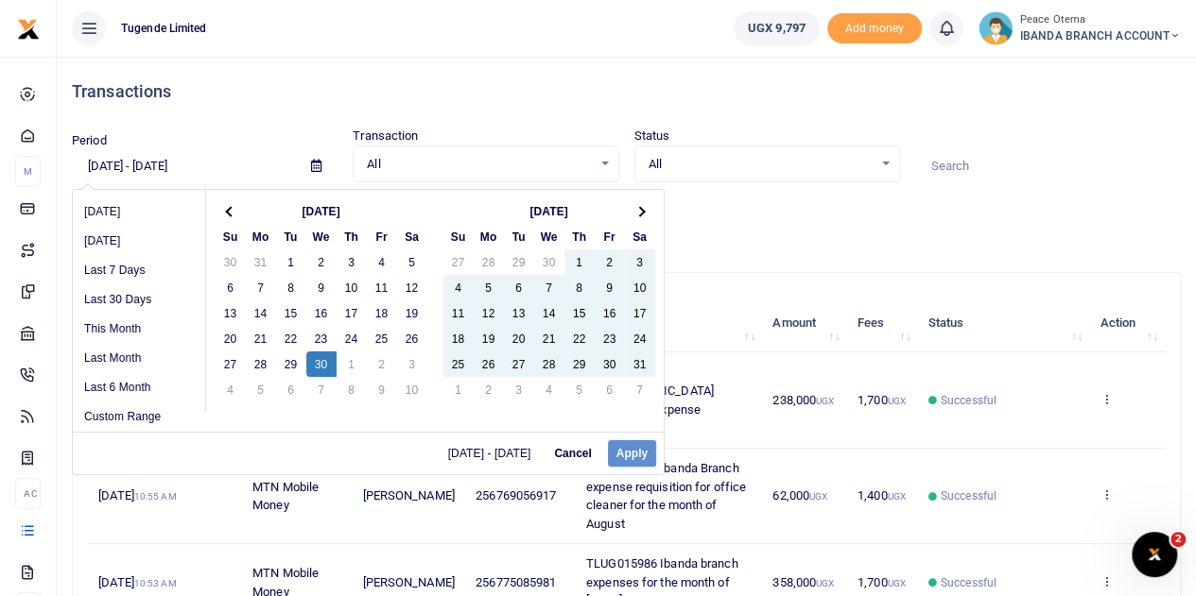
click at [637, 458] on div "04/01/2025 - 04/30/2025 Cancel Apply" at bounding box center [368, 453] width 591 height 43
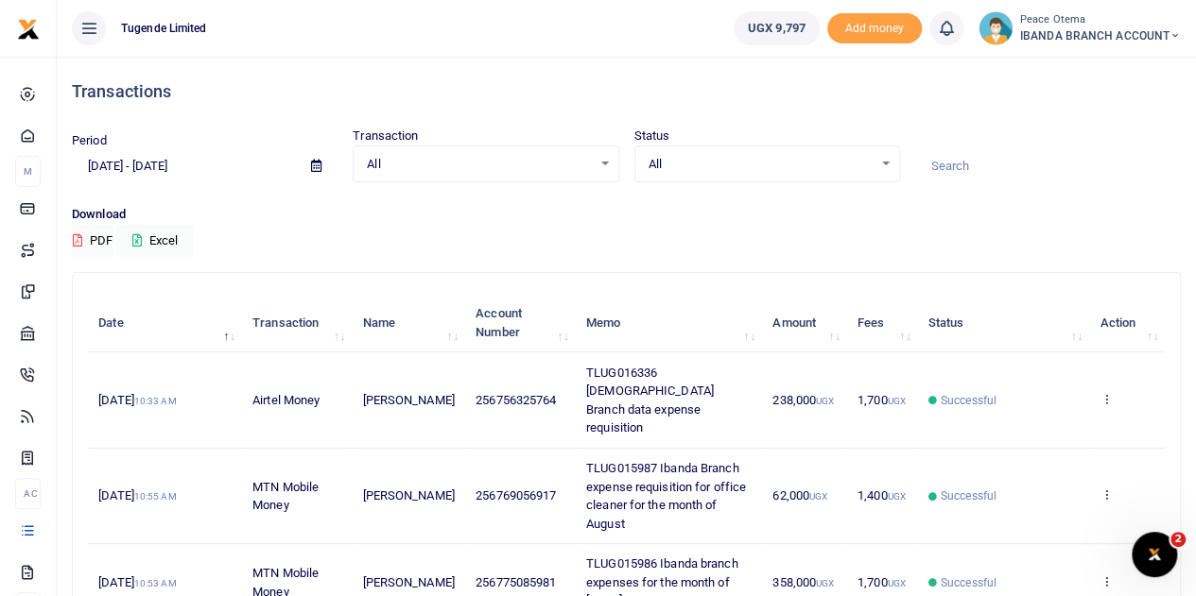
click at [752, 228] on div "Download PDF Excel" at bounding box center [626, 231] width 1109 height 52
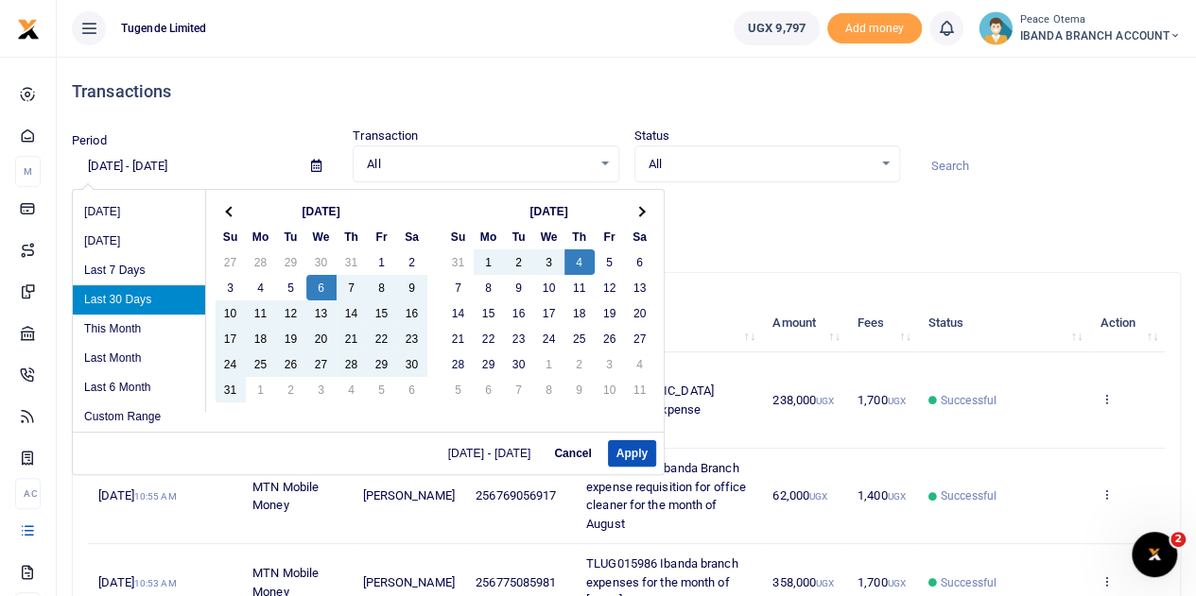
click at [101, 160] on input "[DATE] - [DATE]" at bounding box center [184, 166] width 224 height 32
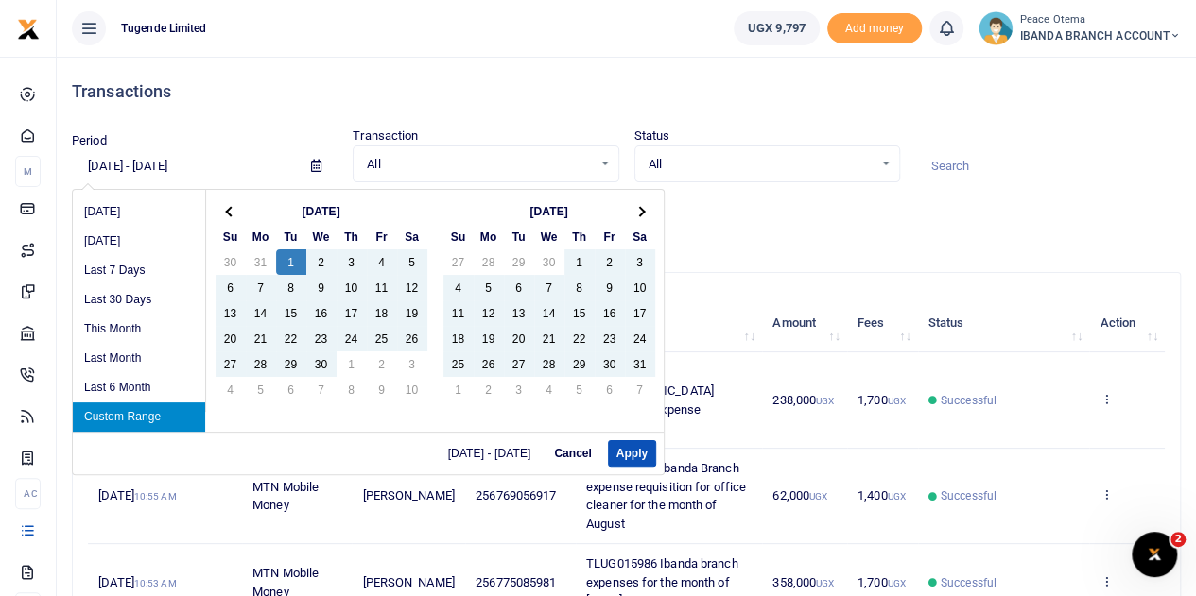
click at [174, 165] on input "04/01/2025 - 09/04/2025" at bounding box center [184, 166] width 224 height 32
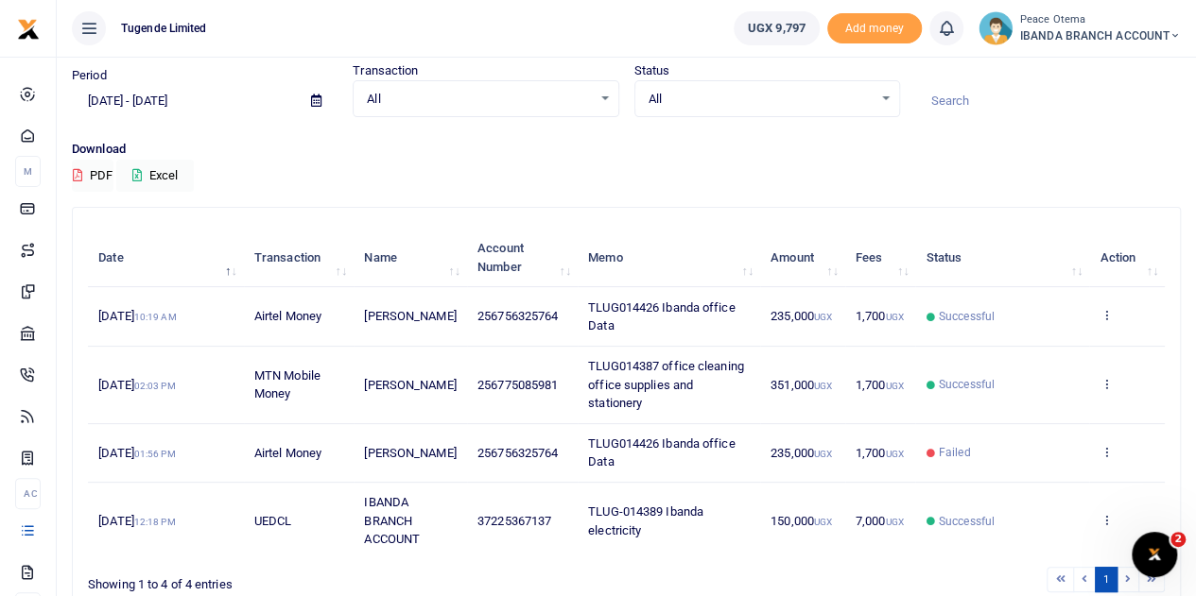
scroll to position [136, 0]
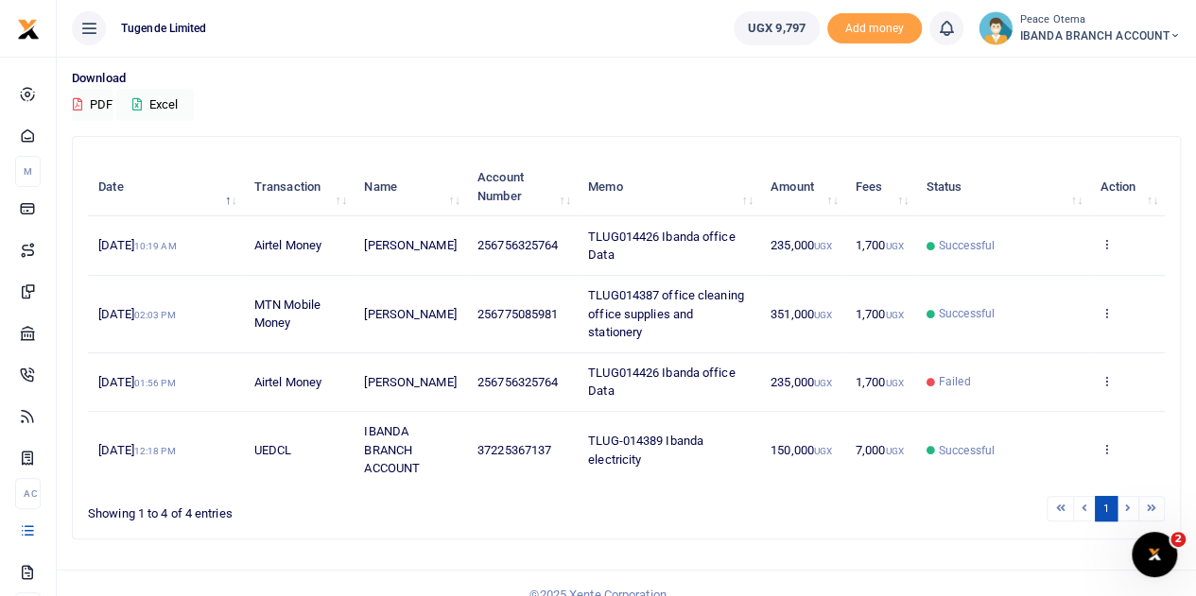
click at [1127, 496] on li at bounding box center [1128, 509] width 22 height 26
click at [1126, 496] on li at bounding box center [1128, 509] width 22 height 26
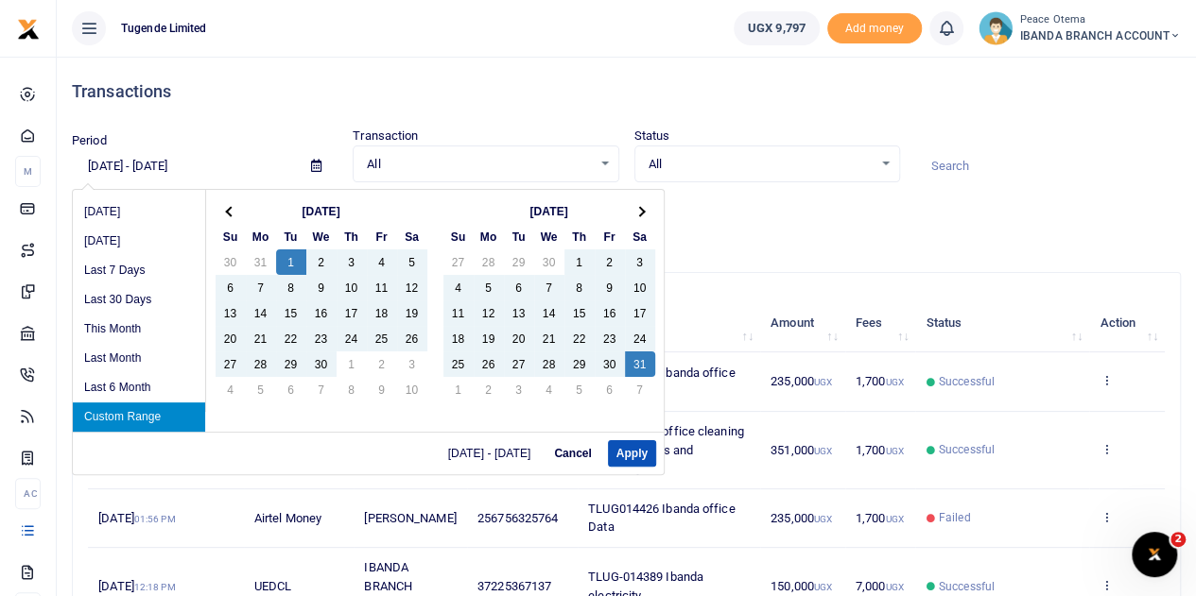
click at [104, 162] on input "04/01/2025 - 05/31/2025" at bounding box center [184, 166] width 224 height 32
click at [100, 161] on input "04/01/2025 - 05/31/2025" at bounding box center [184, 166] width 224 height 32
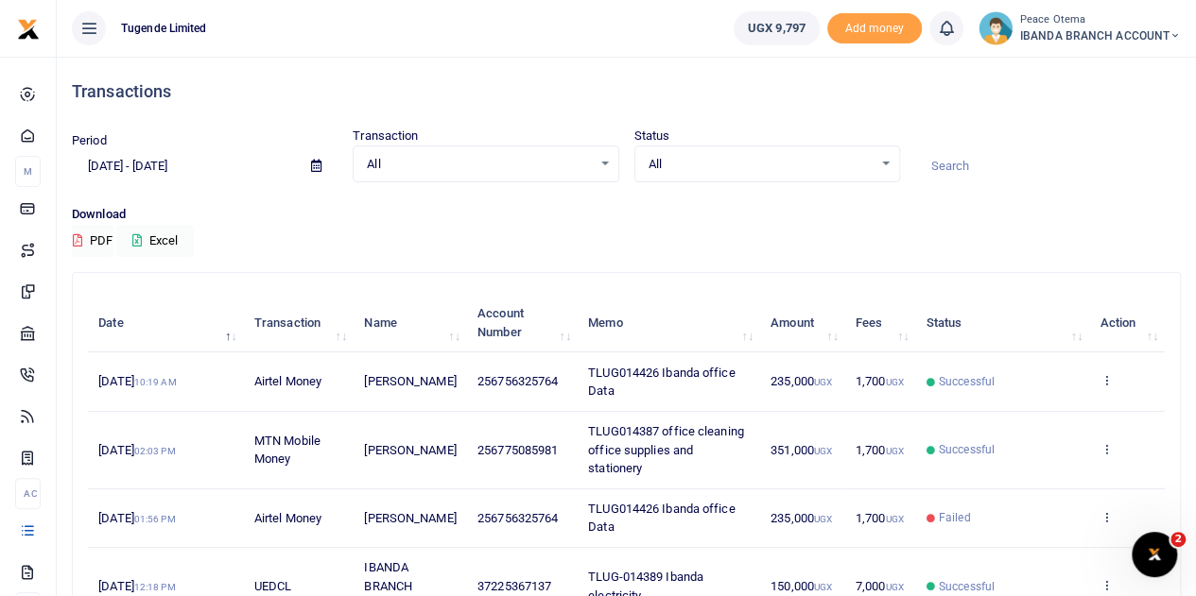
click at [519, 97] on h4 "Transactions" at bounding box center [626, 91] width 1109 height 21
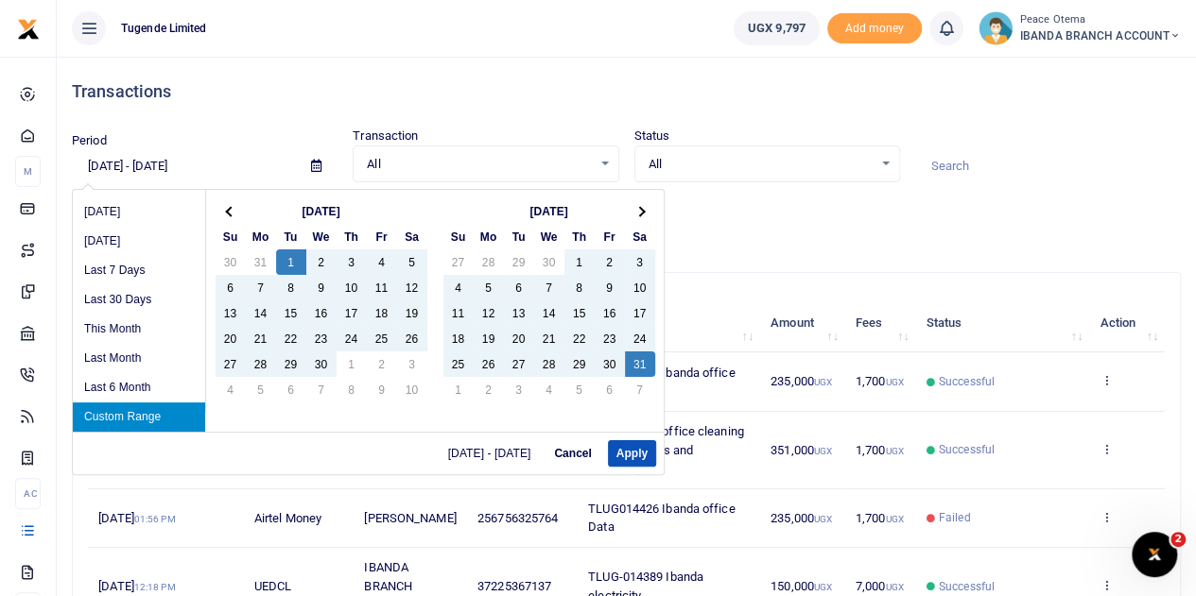
click at [102, 163] on input "04/01/2025 - 05/31/2025" at bounding box center [184, 166] width 224 height 32
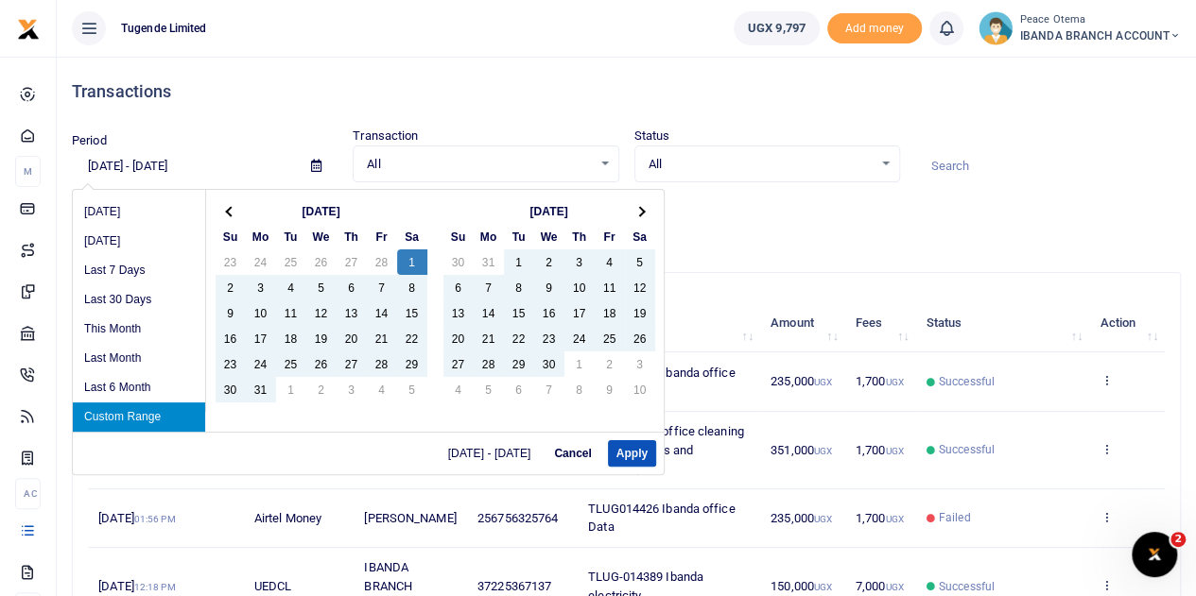
type input "03/01/2025 - 05/31/2025"
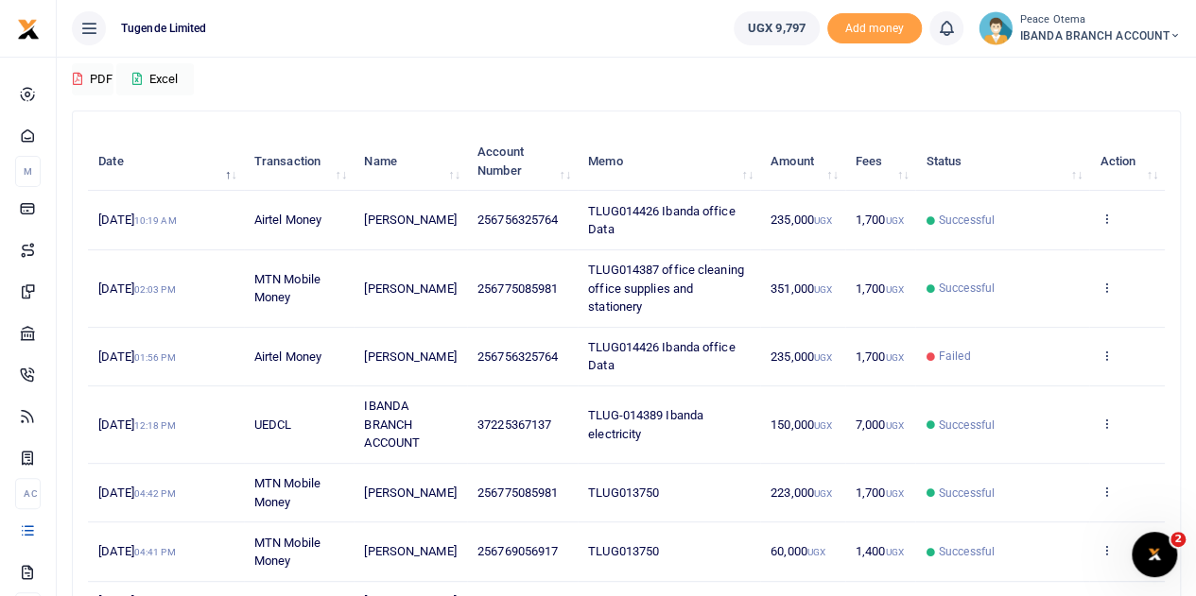
scroll to position [159, 0]
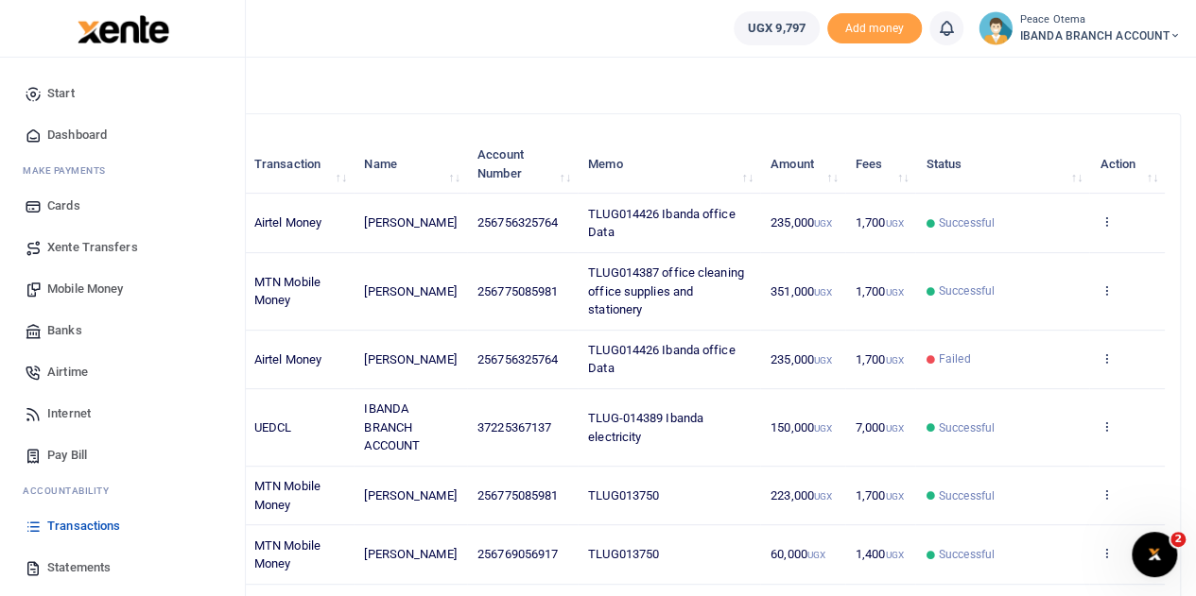
click at [75, 564] on span "Statements" at bounding box center [78, 568] width 63 height 19
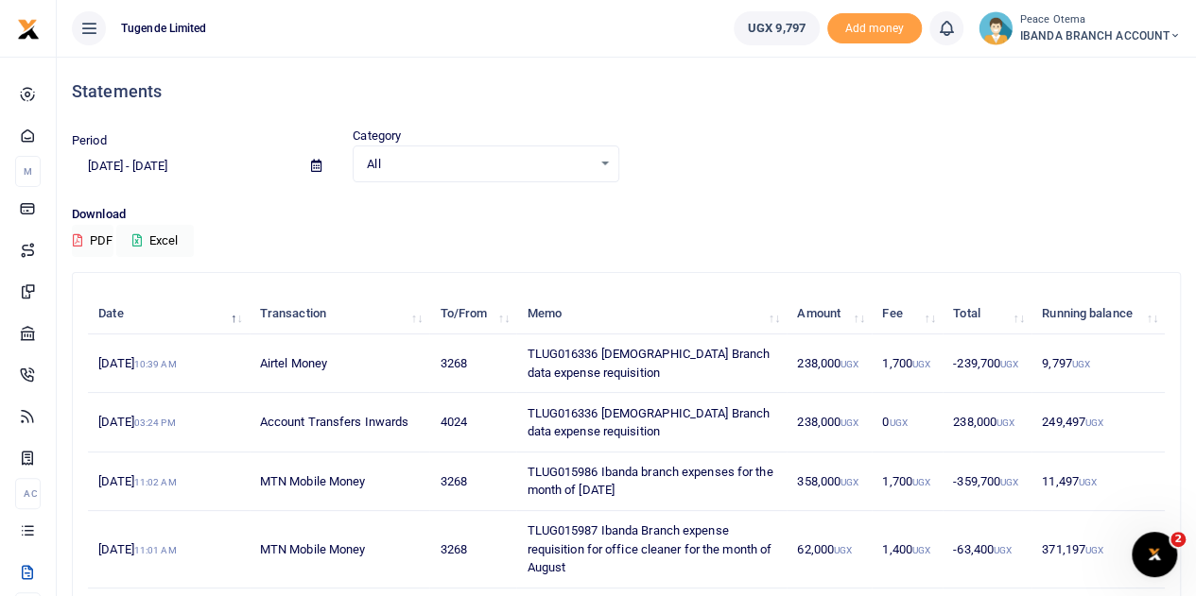
click at [97, 163] on input "[DATE] - [DATE]" at bounding box center [184, 166] width 224 height 32
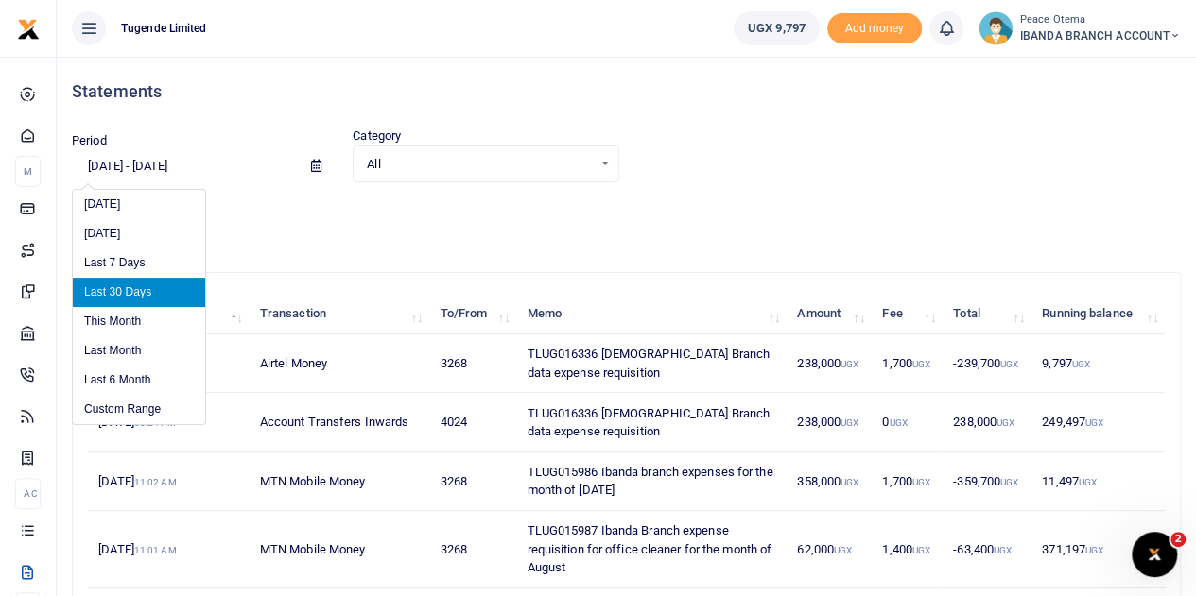
click at [100, 163] on input "[DATE] - [DATE]" at bounding box center [184, 166] width 224 height 32
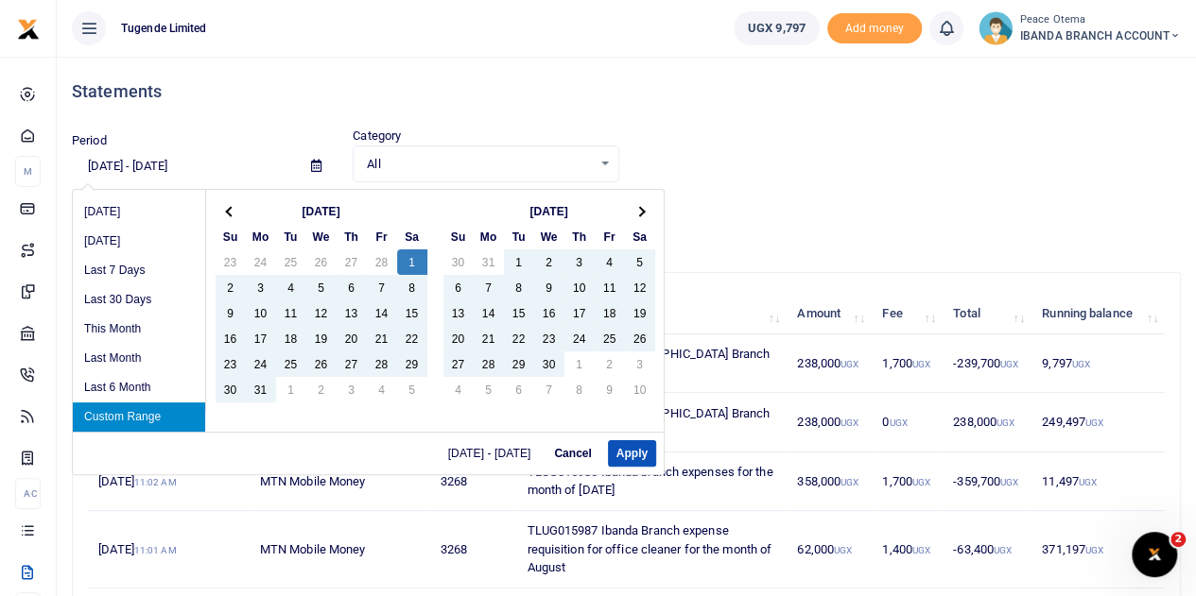
click at [173, 163] on input "[DATE] - [DATE]" at bounding box center [184, 166] width 224 height 32
type input "[DATE] - [DATE]"
click at [620, 451] on button "Apply" at bounding box center [632, 453] width 48 height 26
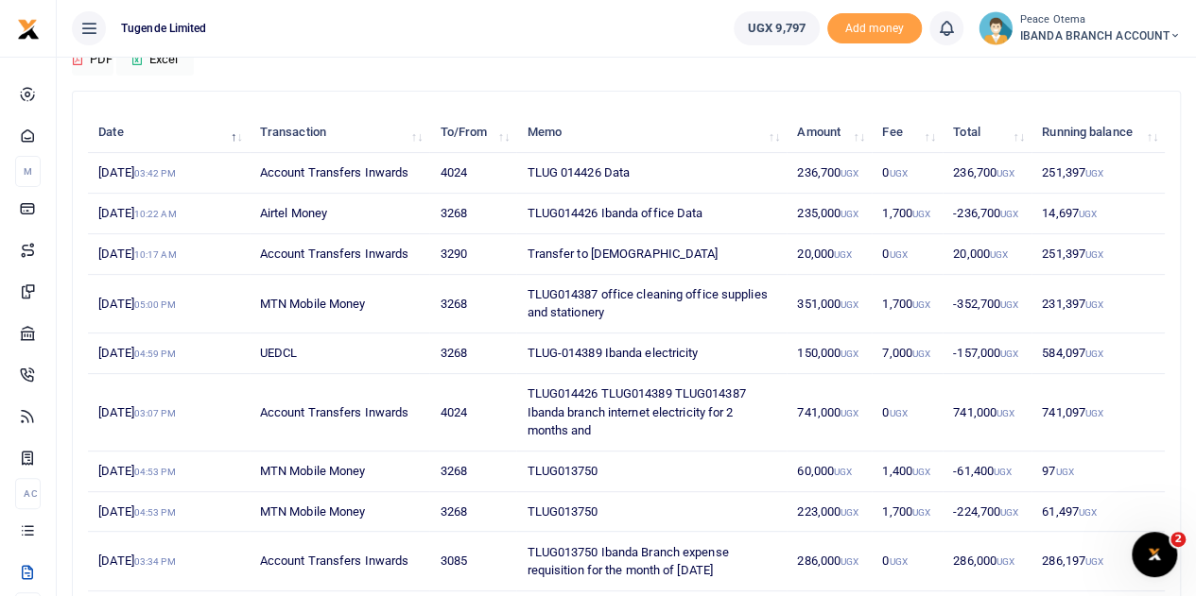
scroll to position [174, 0]
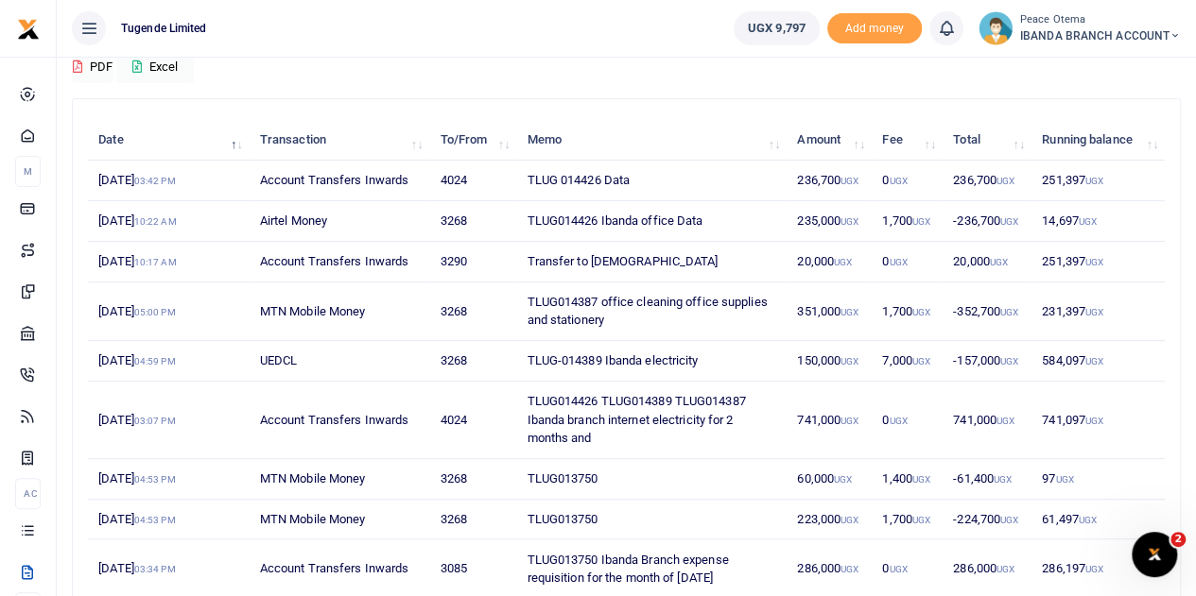
click at [526, 393] on td "TLUG014426 TLUG014389 TLUG014387 Ibanda branch internet electricity for 2 month…" at bounding box center [651, 420] width 270 height 77
drag, startPoint x: 601, startPoint y: 394, endPoint x: 672, endPoint y: 394, distance: 70.9
click at [672, 394] on td "TLUG014426 TLUG014389 TLUG014387 Ibanda branch internet electricity for 2 month…" at bounding box center [651, 420] width 270 height 77
drag, startPoint x: 527, startPoint y: 398, endPoint x: 753, endPoint y: 400, distance: 225.9
click at [753, 400] on td "TLUG014426 TLUG014389 TLUG014387 Ibanda branch internet electricity for 2 month…" at bounding box center [651, 420] width 270 height 77
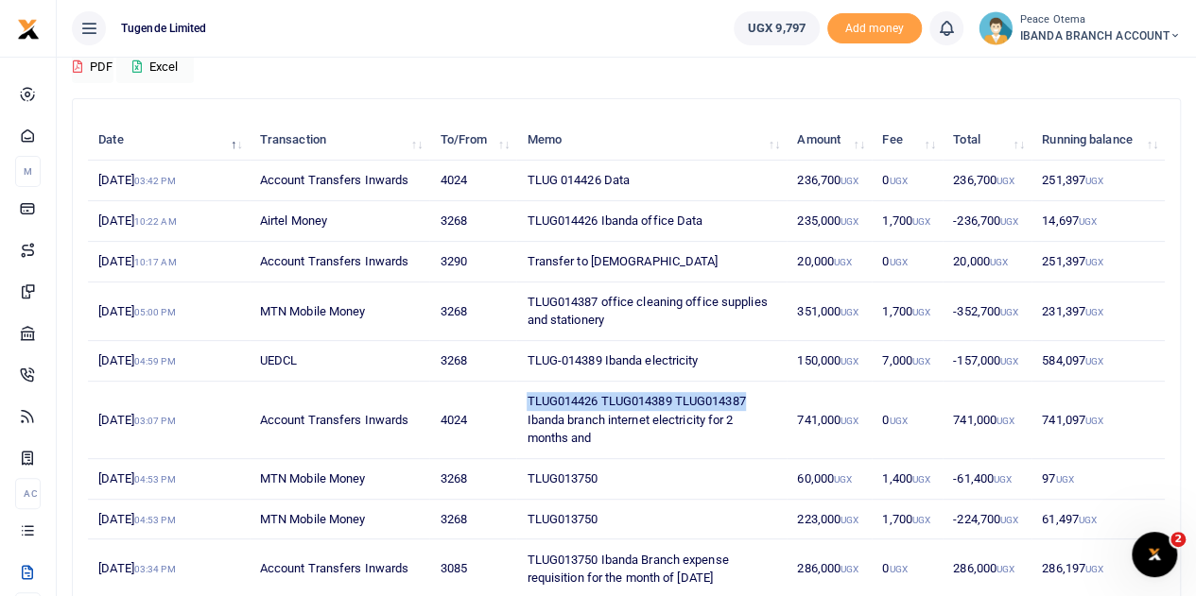
copy td "TLUG014426 TLUG014389 TLUG014387"
click at [598, 396] on td "TLUG014426 TLUG014389 TLUG014387 Ibanda branch internet electricity for 2 month…" at bounding box center [651, 420] width 270 height 77
drag, startPoint x: 598, startPoint y: 396, endPoint x: 527, endPoint y: 392, distance: 71.0
click at [527, 392] on td "TLUG014426 TLUG014389 TLUG014387 Ibanda branch internet electricity for 2 month…" at bounding box center [651, 420] width 270 height 77
copy td "TLUG014426"
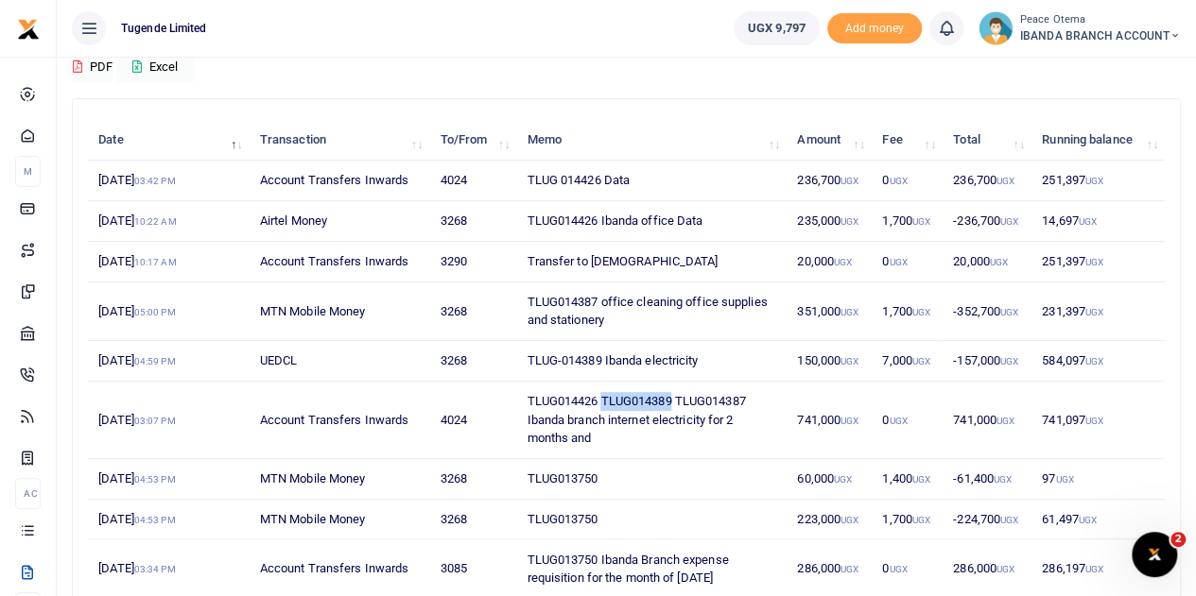
drag, startPoint x: 674, startPoint y: 398, endPoint x: 604, endPoint y: 393, distance: 70.1
click at [604, 393] on td "TLUG014426 TLUG014389 TLUG014387 Ibanda branch internet electricity for 2 month…" at bounding box center [651, 420] width 270 height 77
copy td "TLUG014389"
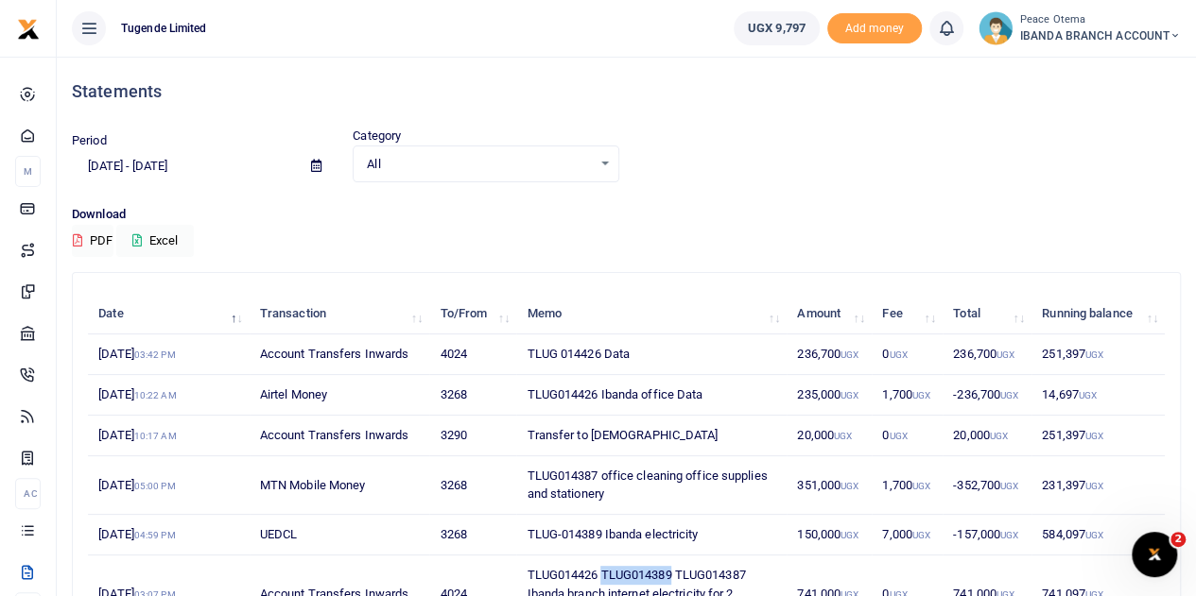
click at [1173, 37] on icon at bounding box center [1174, 35] width 11 height 13
click at [1119, 65] on link "Switch accounts" at bounding box center [1103, 69] width 149 height 26
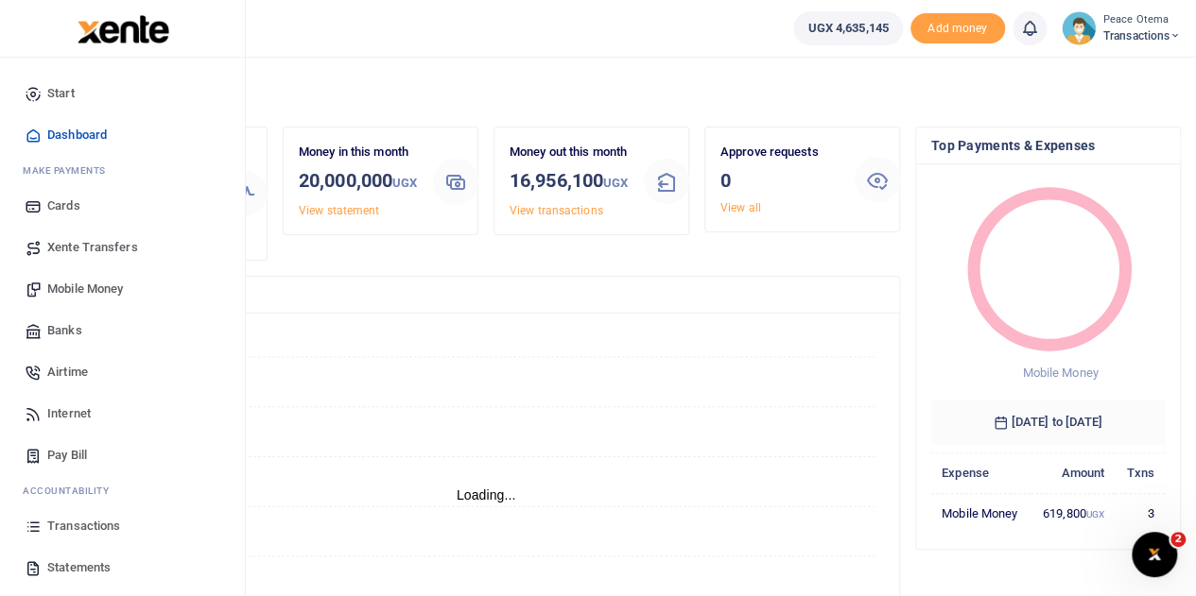
scroll to position [15, 15]
click at [74, 524] on span "Transactions" at bounding box center [83, 526] width 73 height 19
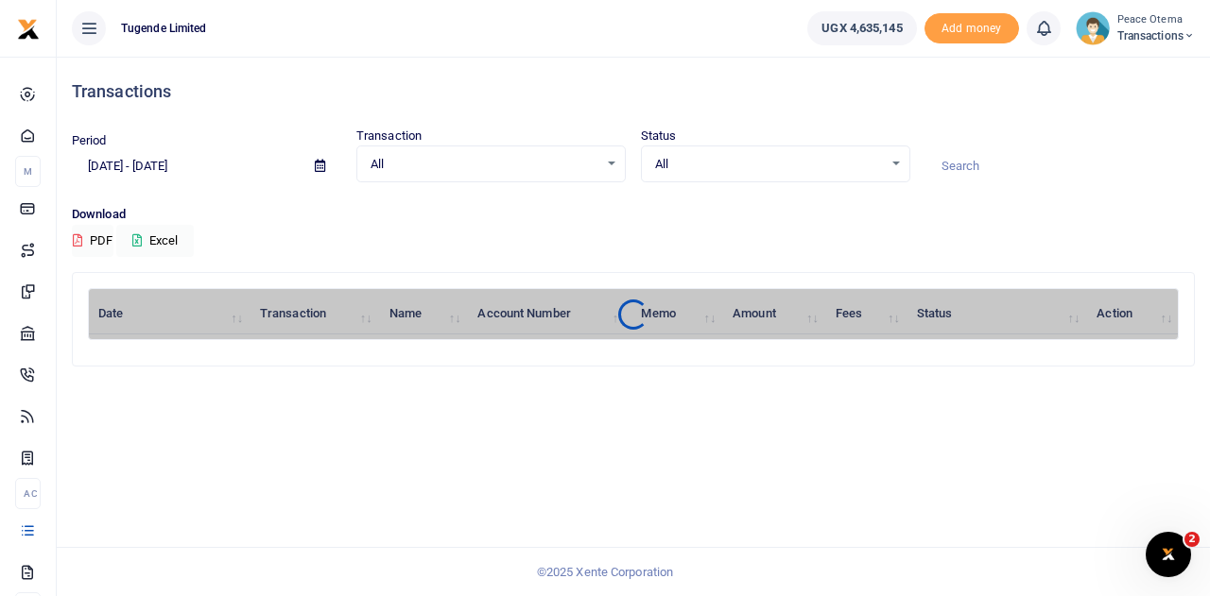
click at [101, 163] on div at bounding box center [605, 298] width 1210 height 596
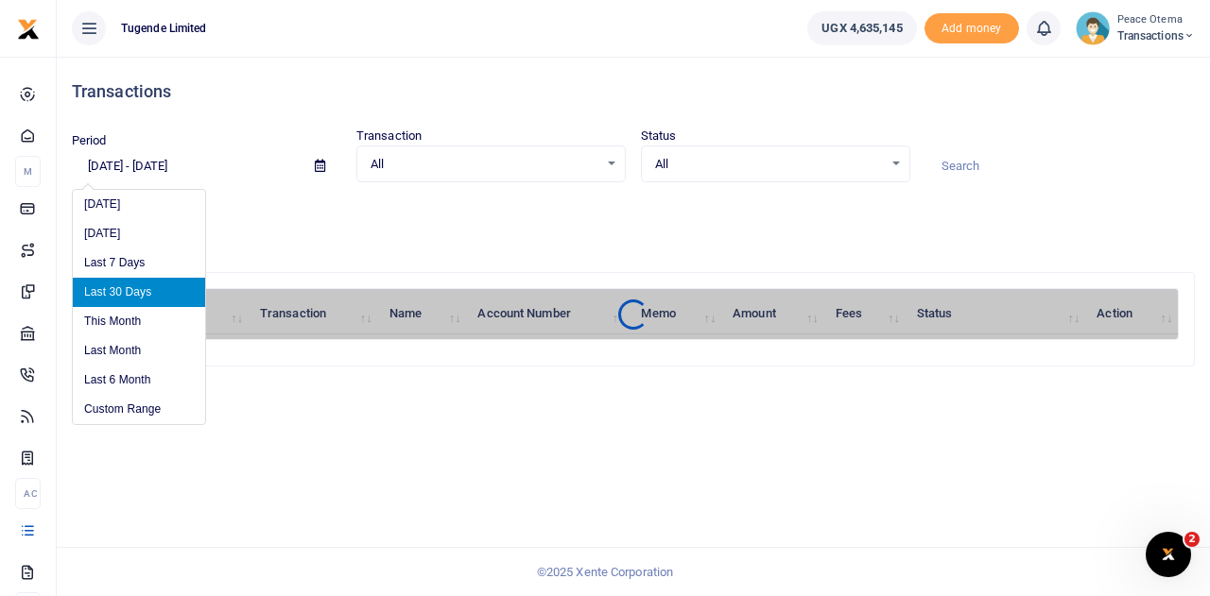
click at [101, 163] on input "08/06/2025 - 09/04/2025" at bounding box center [186, 166] width 228 height 32
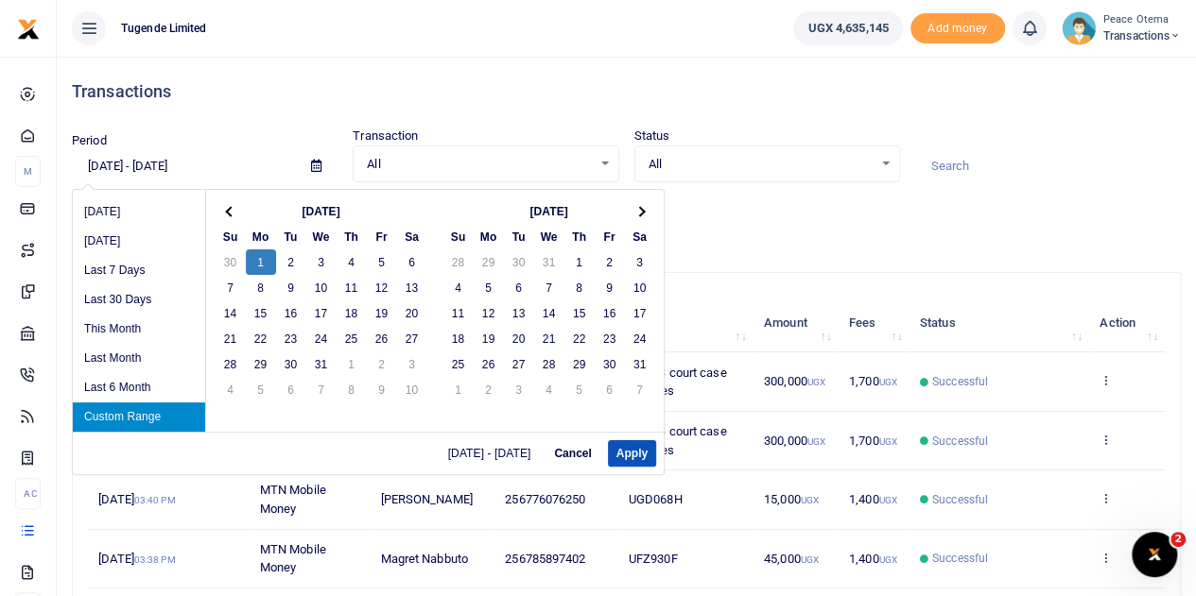
click at [152, 163] on input "12/01/2025 - 09/04/2025" at bounding box center [184, 166] width 224 height 32
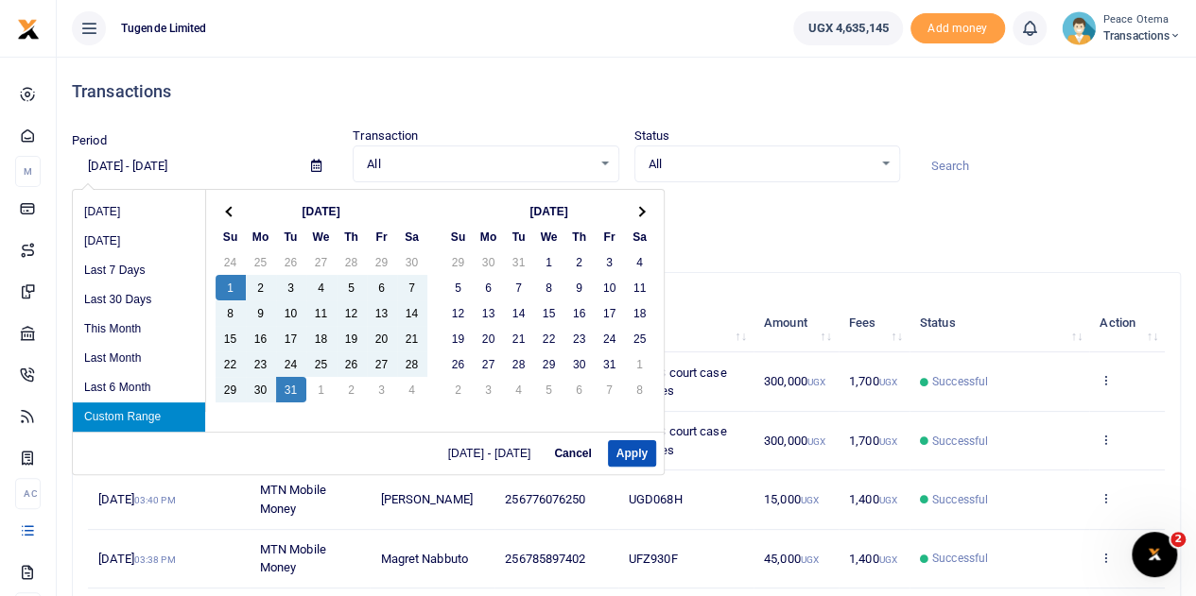
type input "12/01/2024 - 12/31/2024"
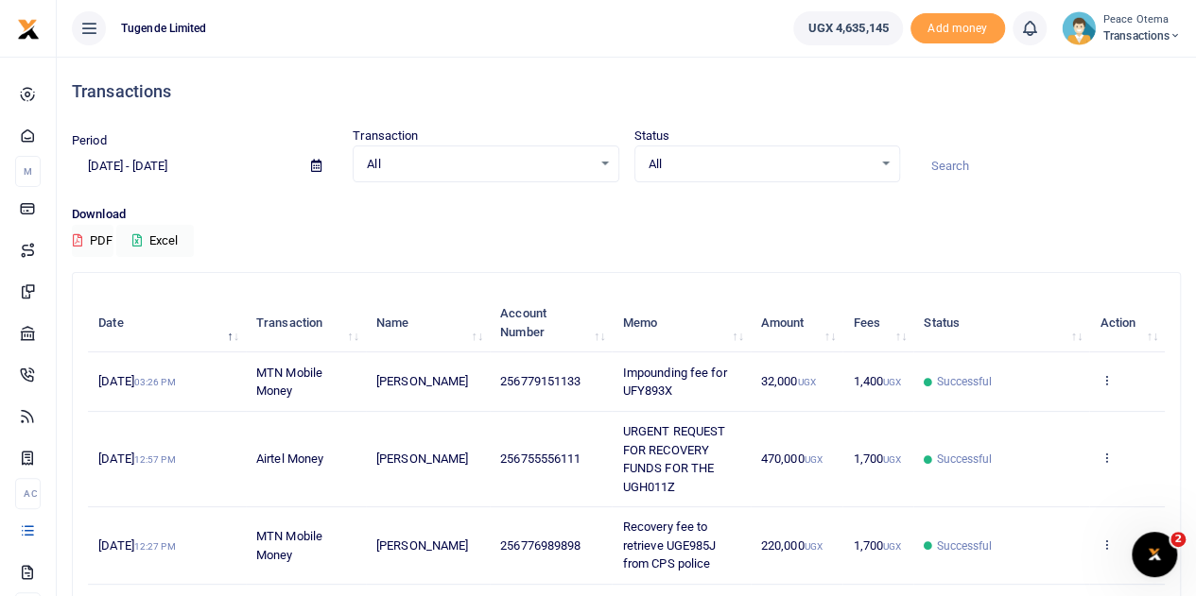
click at [955, 168] on input at bounding box center [1048, 166] width 266 height 32
paste input "UBL243J"
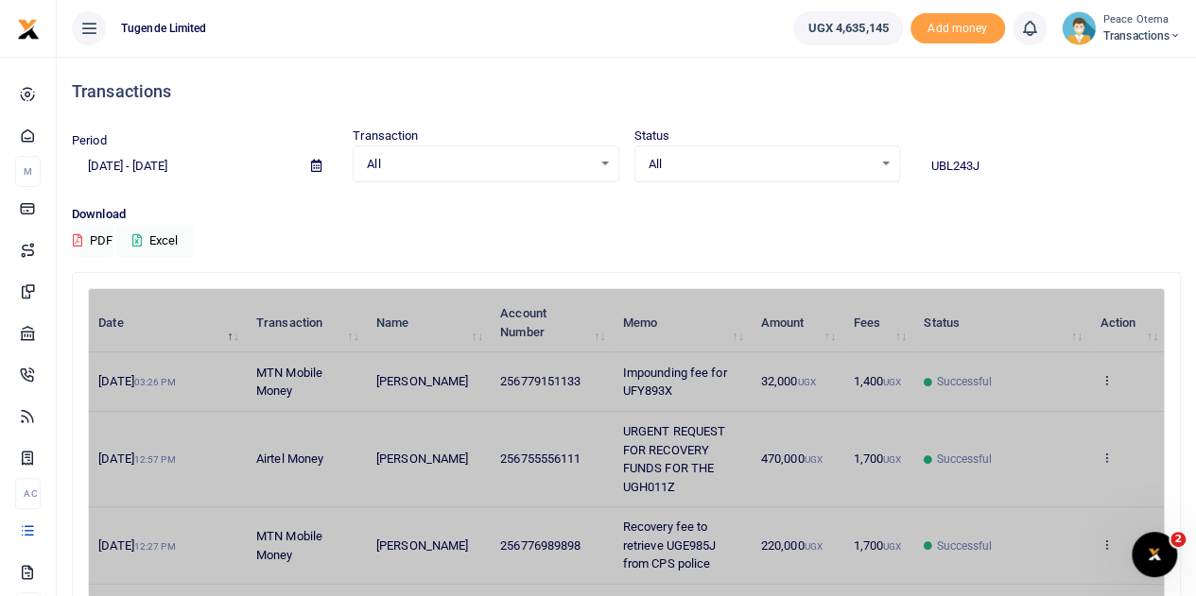
type input "UBL243J"
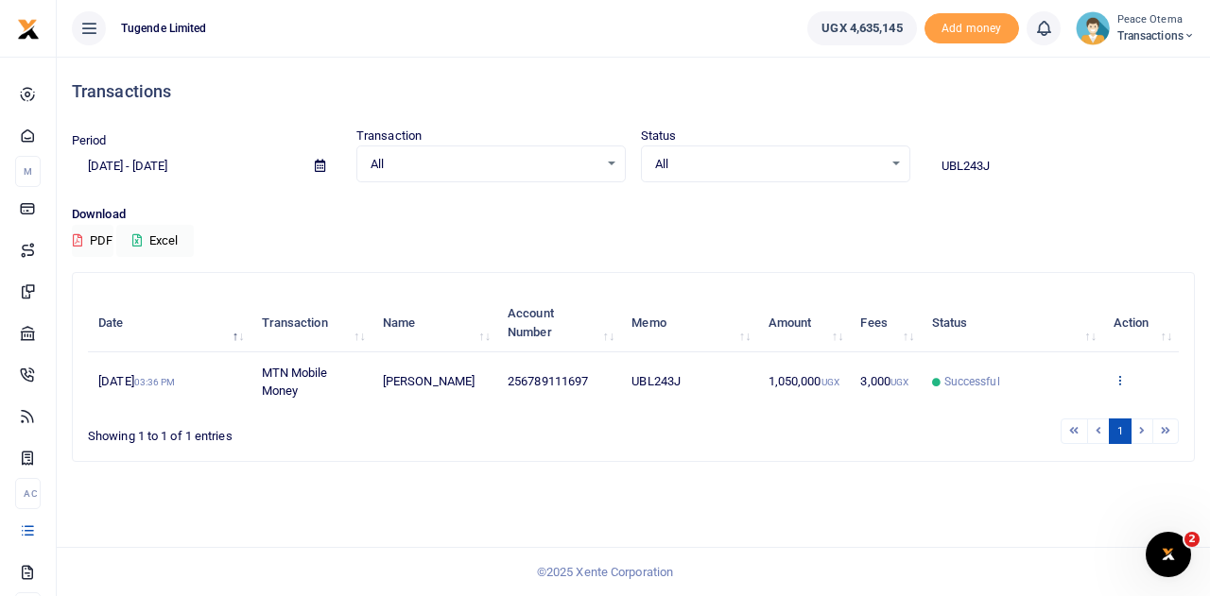
click at [1116, 379] on icon at bounding box center [1119, 379] width 12 height 13
click at [1108, 405] on link "View details" at bounding box center [1103, 413] width 149 height 26
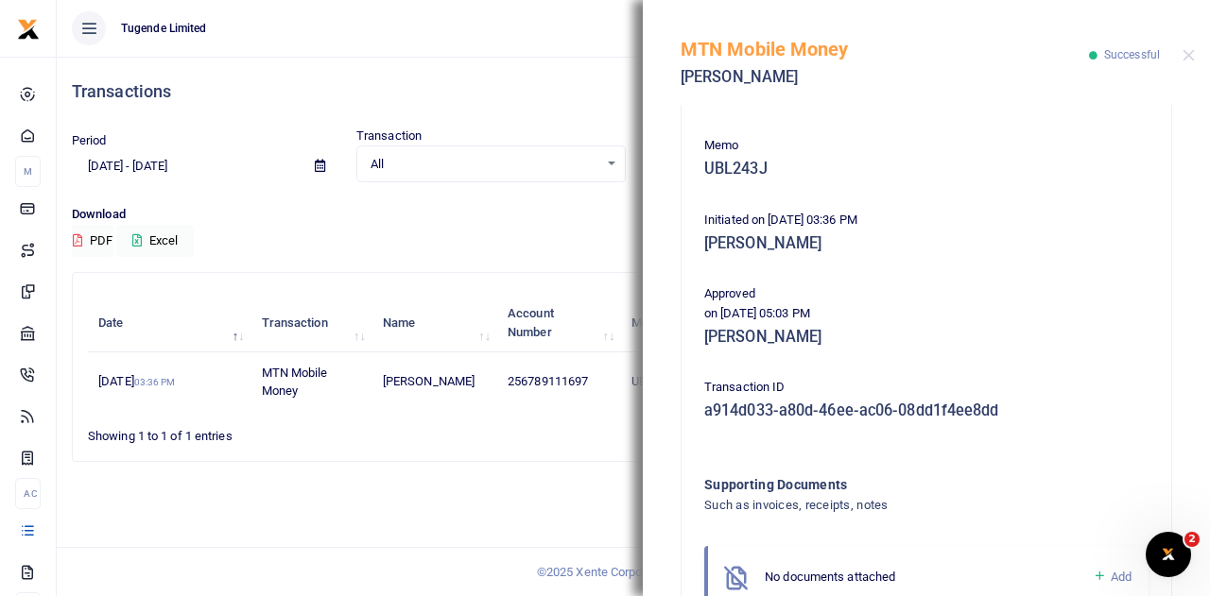
scroll to position [407, 0]
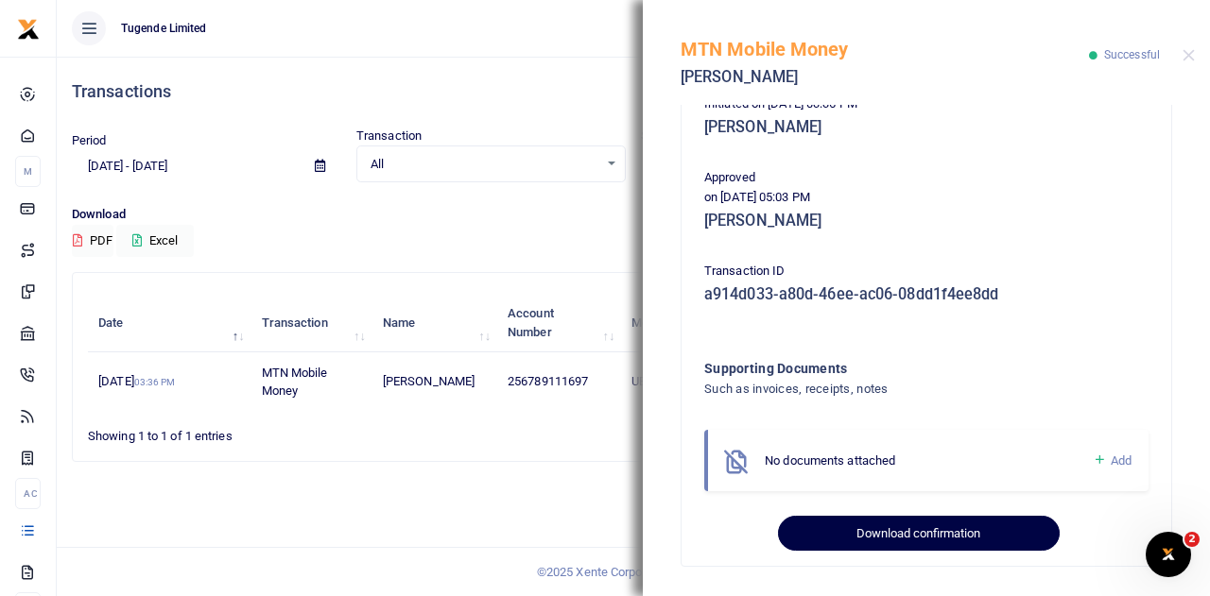
click at [878, 525] on button "Download confirmation" at bounding box center [918, 534] width 281 height 36
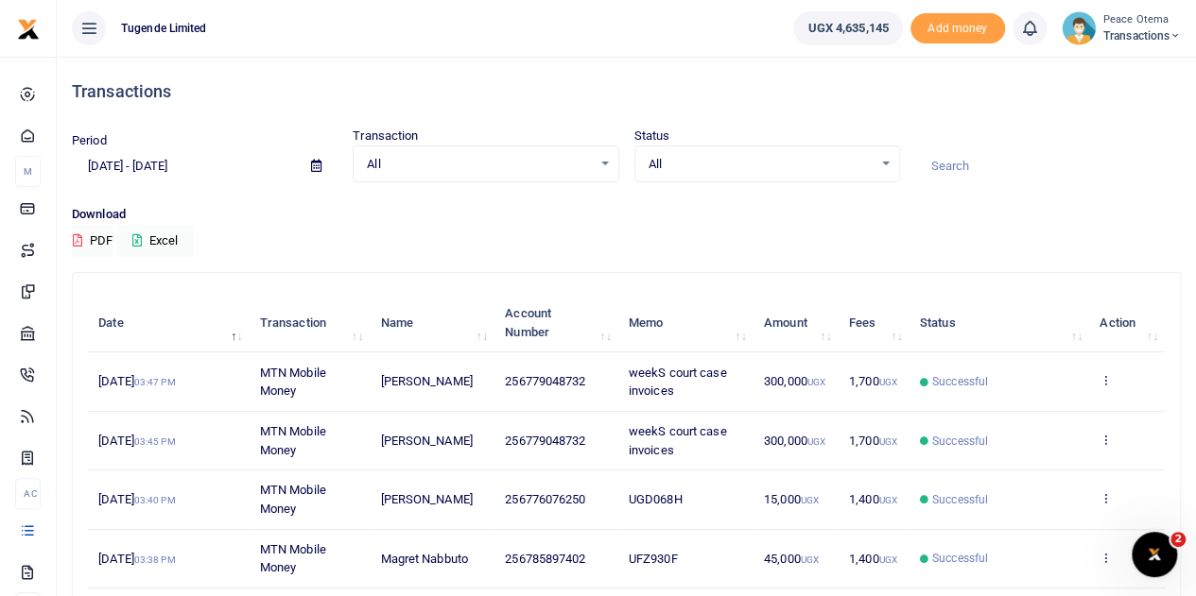
click at [1176, 35] on icon at bounding box center [1174, 35] width 11 height 13
click at [1102, 68] on link "Switch accounts" at bounding box center [1108, 69] width 149 height 26
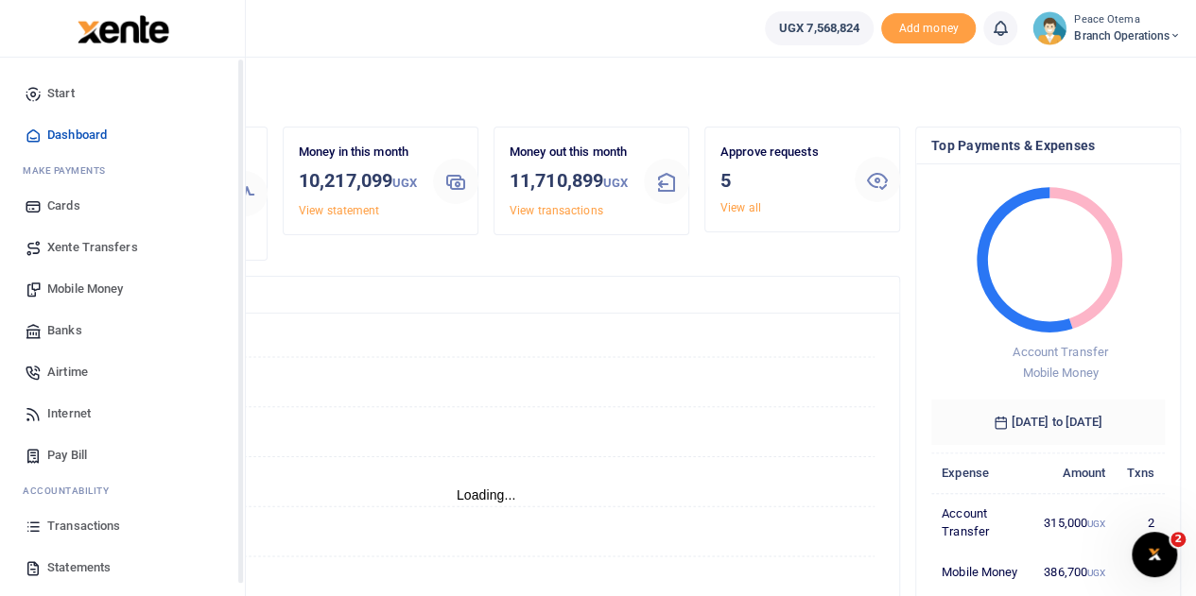
scroll to position [15, 15]
click at [76, 238] on span "Xente Transfers" at bounding box center [92, 247] width 91 height 19
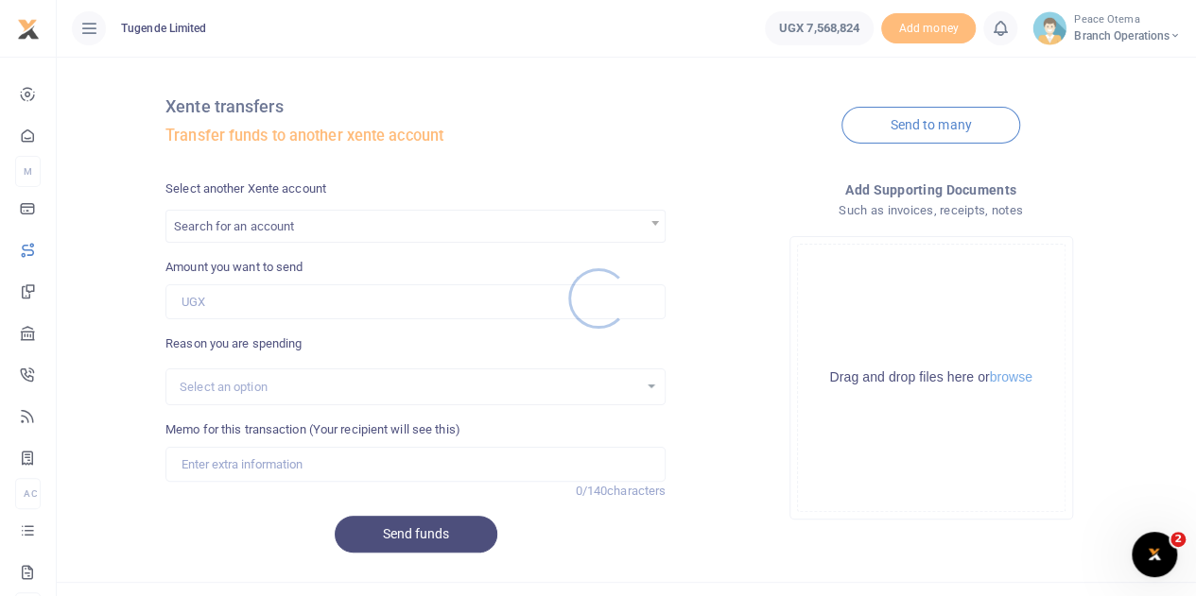
click at [272, 232] on div at bounding box center [598, 298] width 1196 height 596
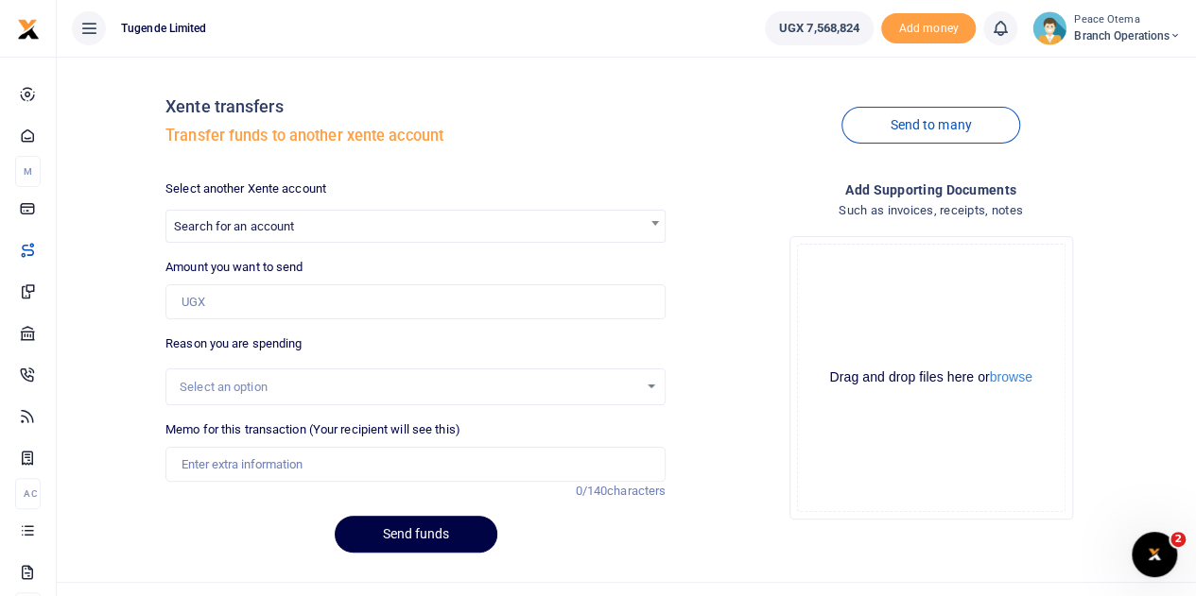
click at [272, 232] on div at bounding box center [598, 298] width 1196 height 596
click at [272, 232] on span "Search for an account" at bounding box center [234, 226] width 120 height 14
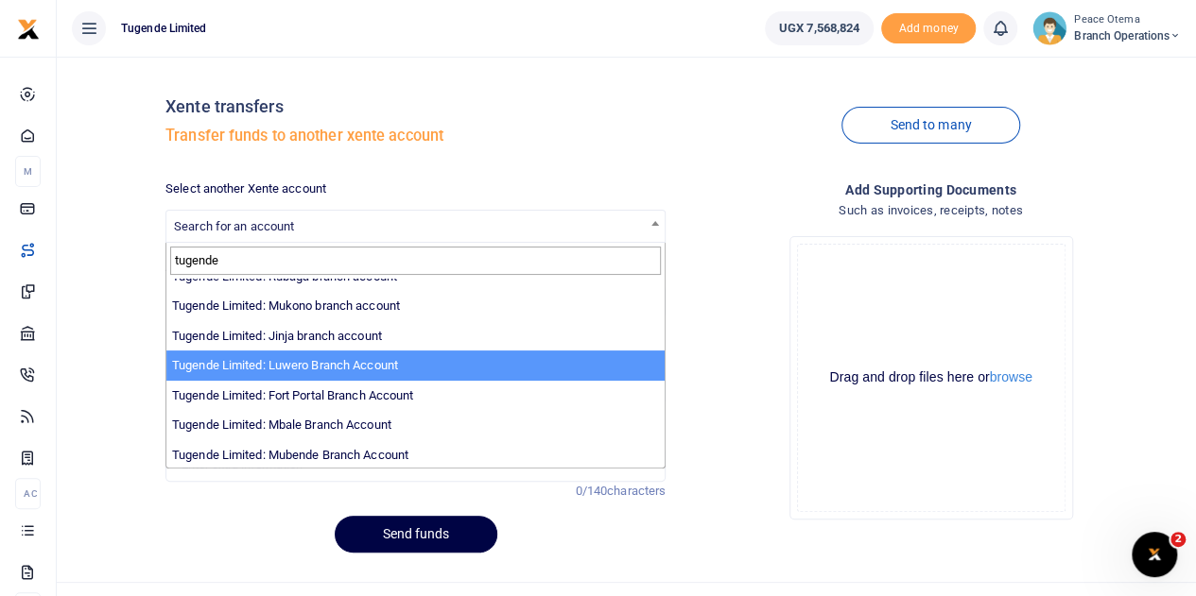
scroll to position [197, 0]
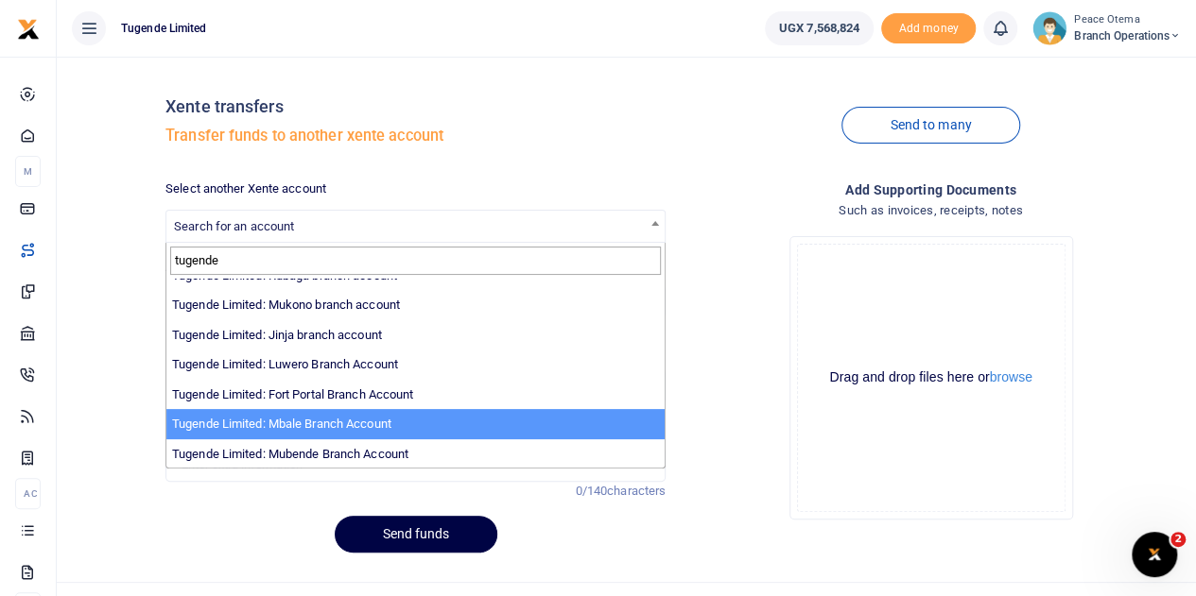
type input "tugende"
select select "3347"
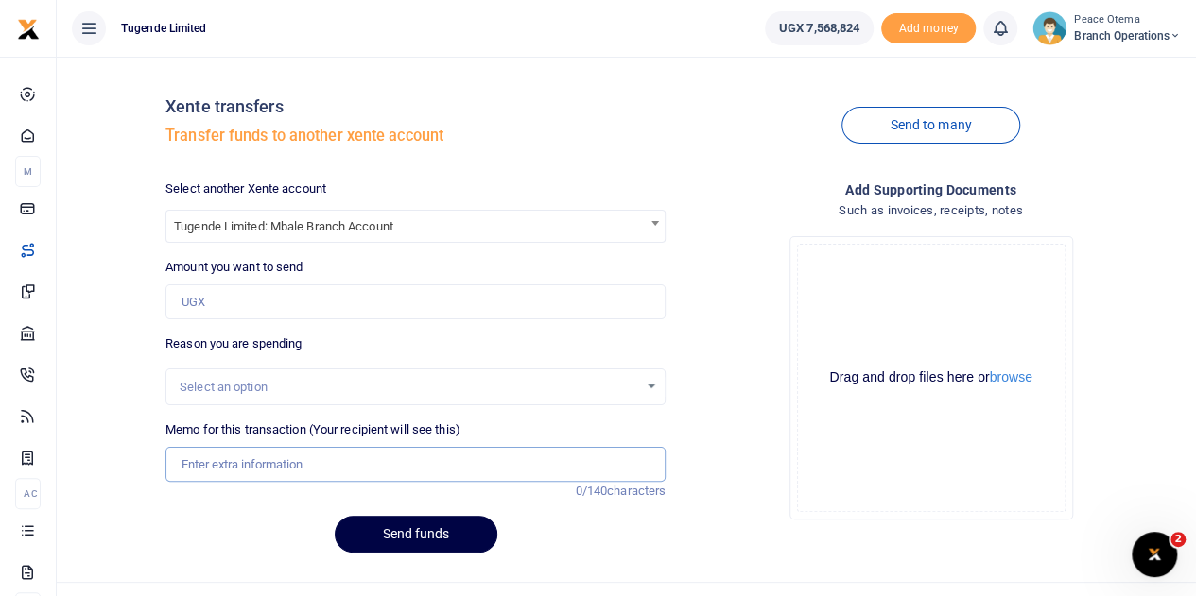
click at [211, 458] on input "Memo for this transaction (Your recipient will see this)" at bounding box center [415, 465] width 500 height 36
click at [262, 464] on input "TLUG-016195" at bounding box center [415, 465] width 500 height 36
drag, startPoint x: 262, startPoint y: 464, endPoint x: 165, endPoint y: 470, distance: 96.6
click at [165, 470] on input "TLUG-016195" at bounding box center [415, 465] width 500 height 36
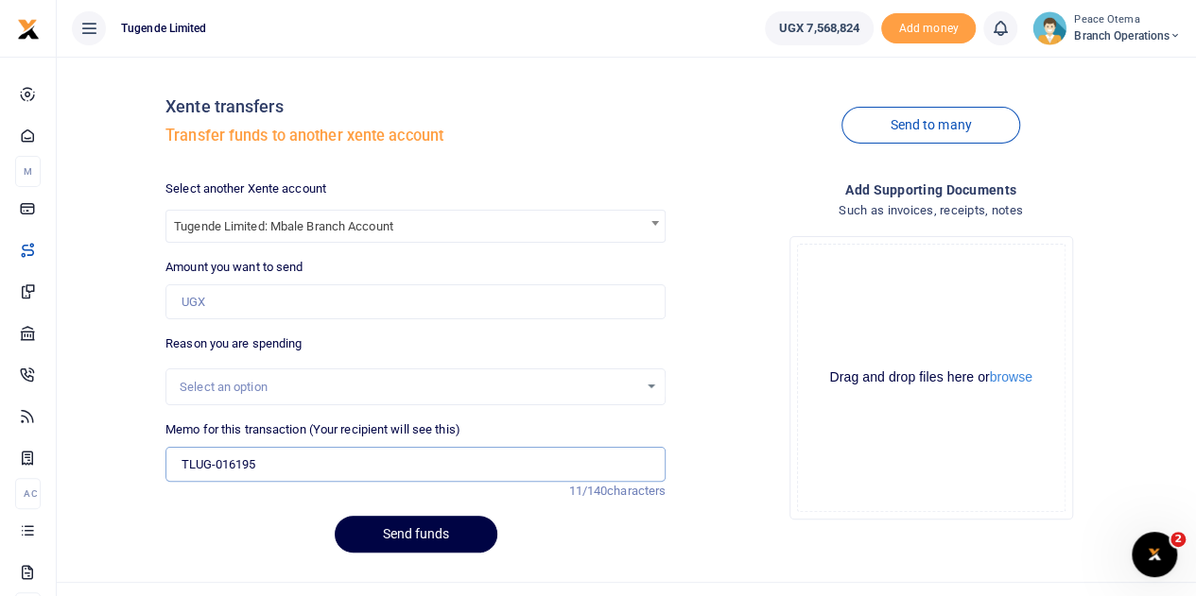
click at [280, 459] on input "TLUG-016195" at bounding box center [415, 465] width 500 height 36
type input "TLUG-016195 extra charges"
click at [251, 307] on input "Amount you want to send" at bounding box center [415, 302] width 500 height 36
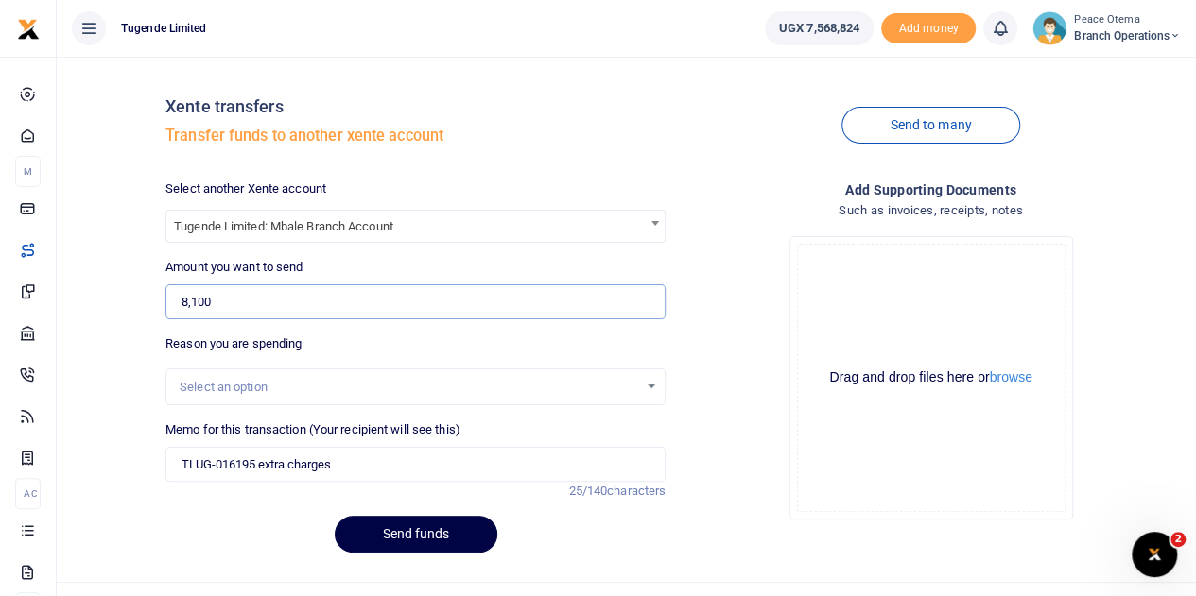
type input "8,100"
click at [272, 377] on div "Select an option" at bounding box center [415, 387] width 498 height 21
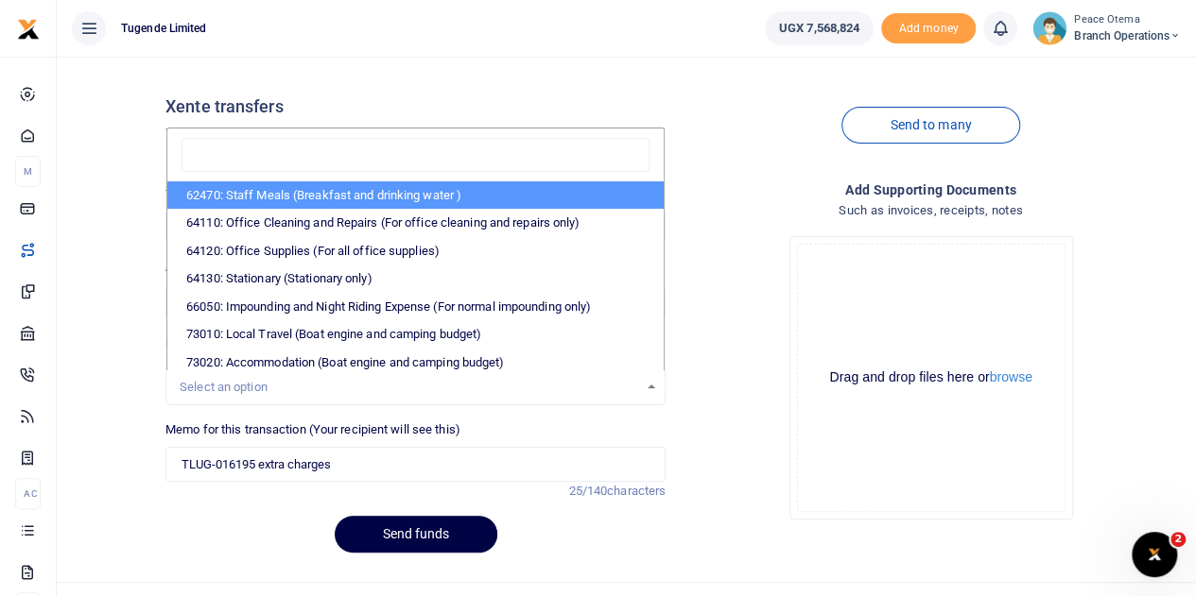
click at [559, 531] on div "Send funds" at bounding box center [415, 534] width 500 height 37
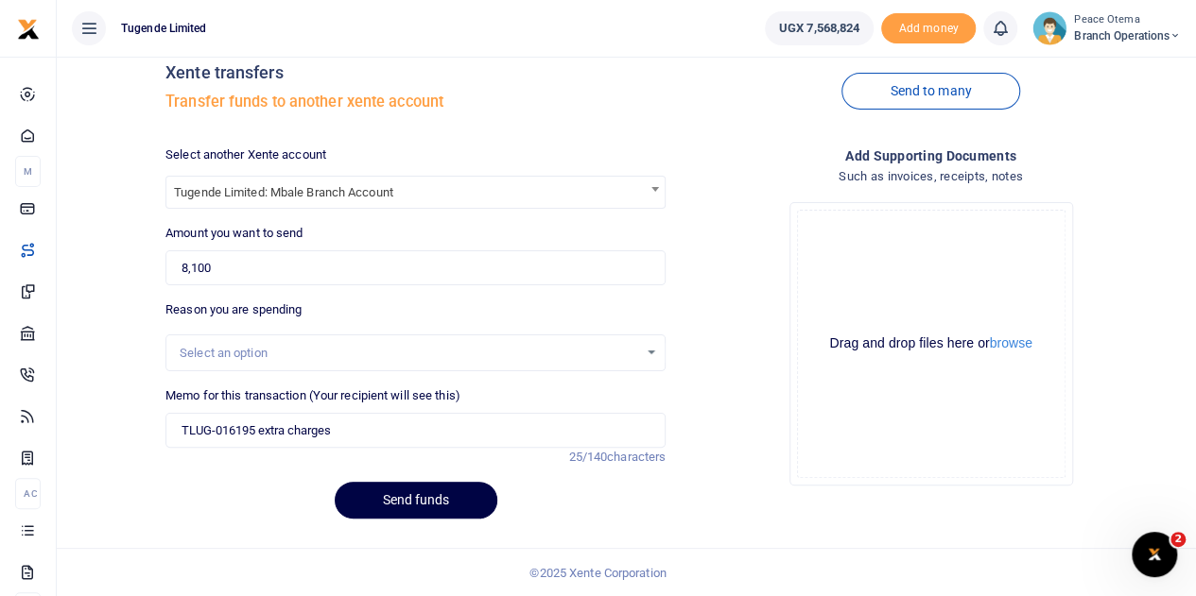
scroll to position [0, 0]
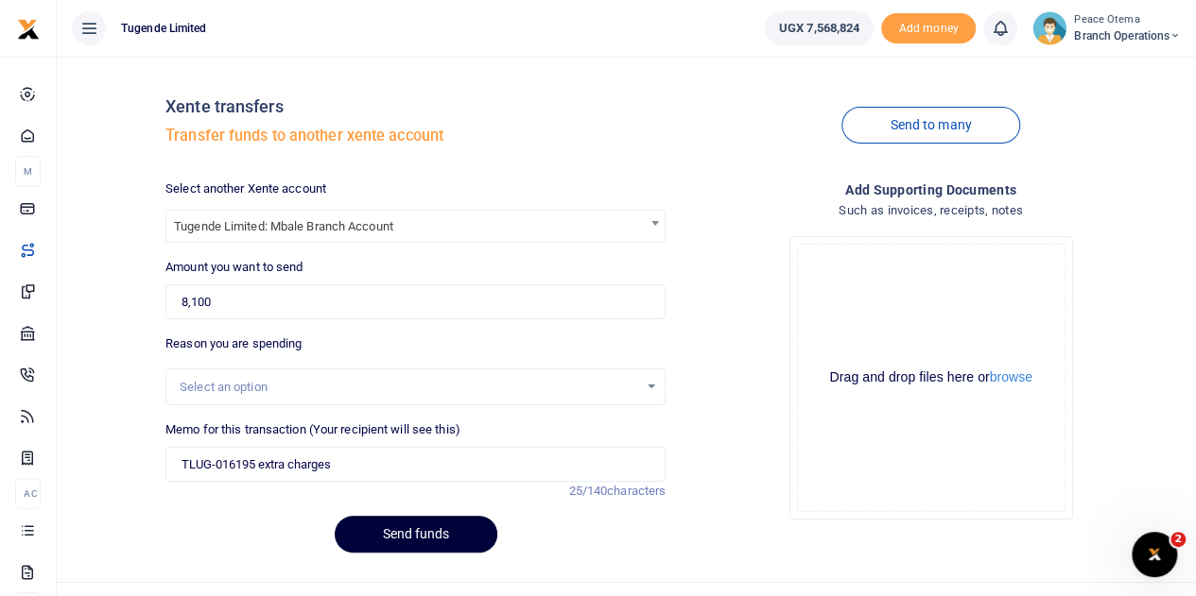
click at [410, 533] on button "Send funds" at bounding box center [416, 534] width 163 height 37
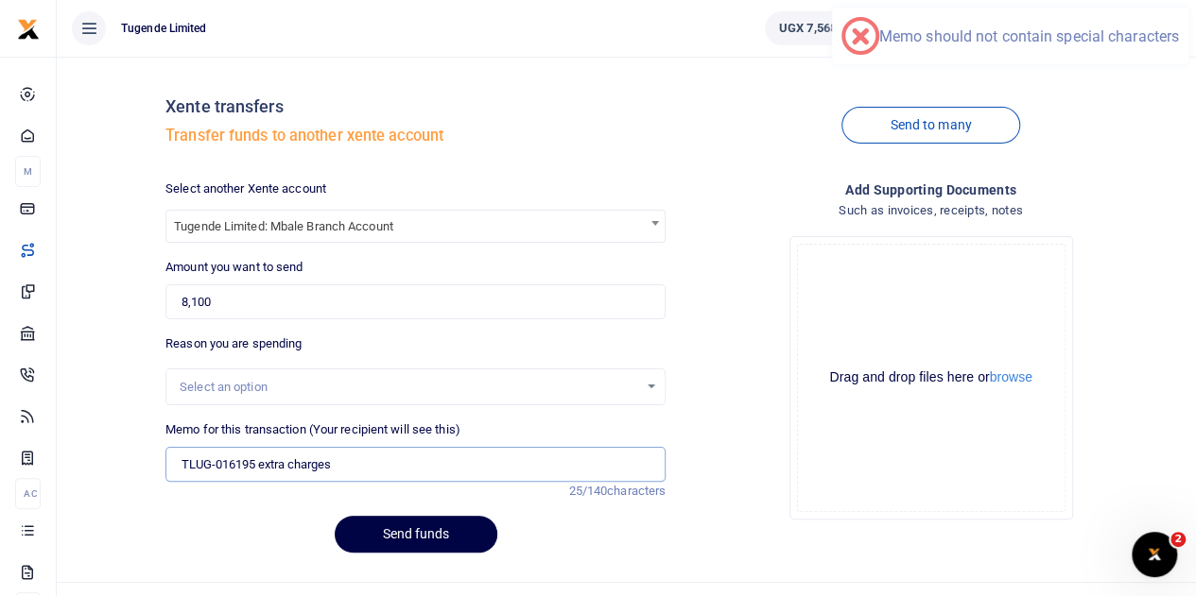
click at [215, 462] on input "TLUG-016195 extra charges" at bounding box center [415, 465] width 500 height 36
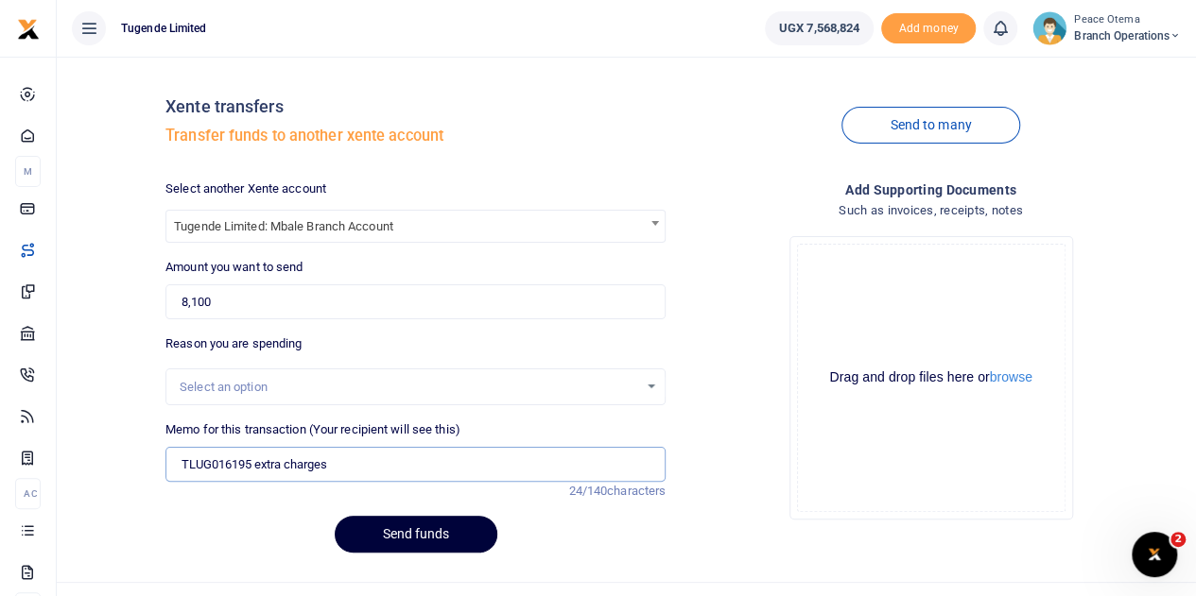
type input "TLUG016195 extra charges"
click at [389, 525] on button "Send funds" at bounding box center [416, 534] width 163 height 37
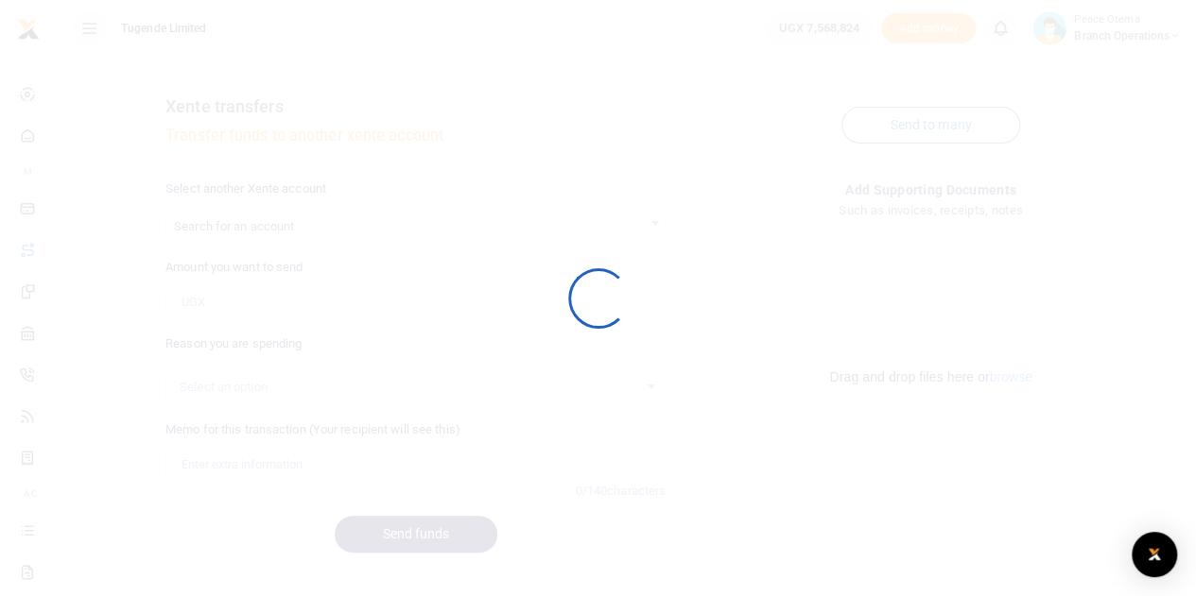
click at [315, 395] on div at bounding box center [598, 298] width 1196 height 596
